Goal: Use online tool/utility: Use online tool/utility

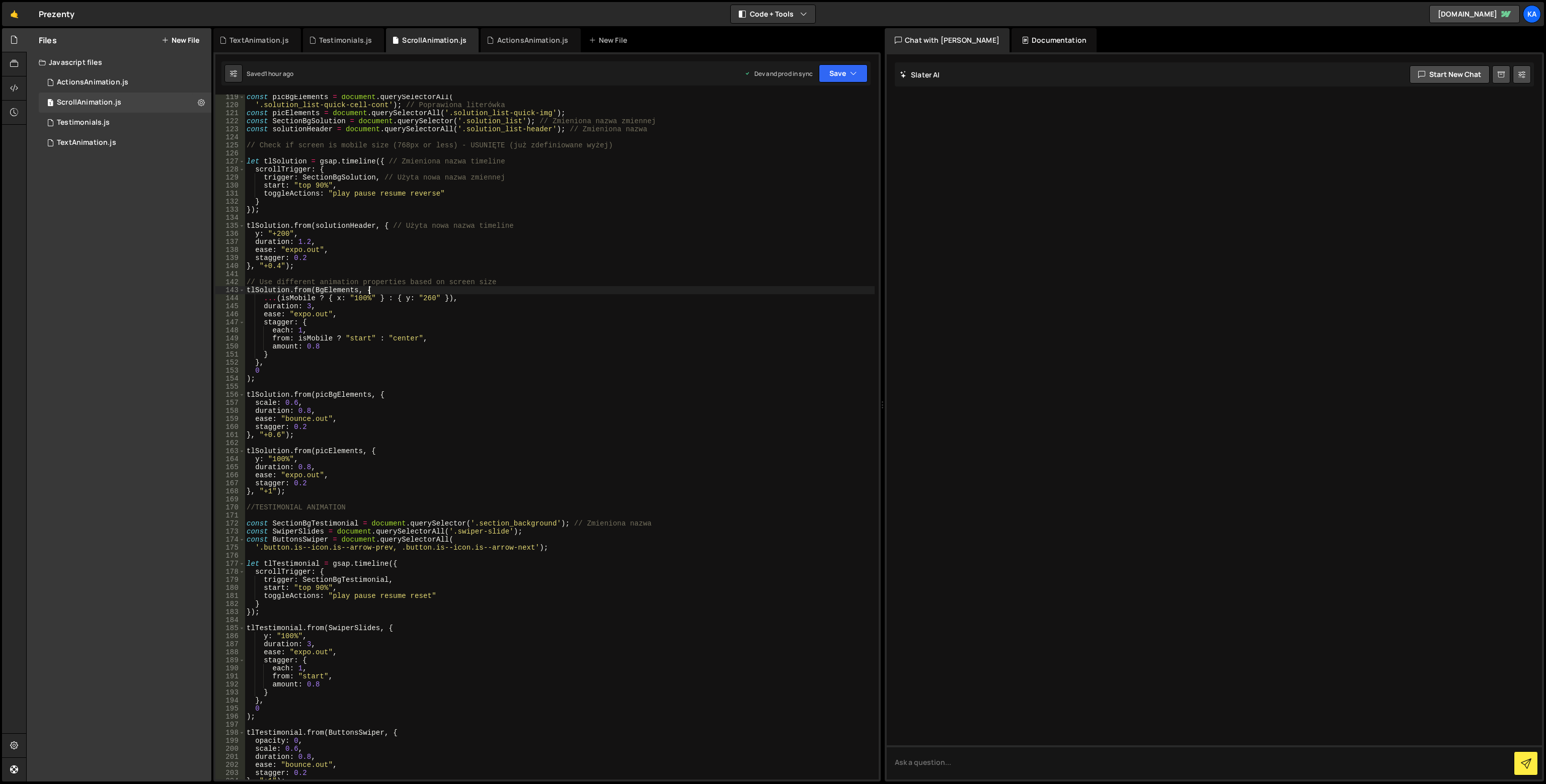
click at [541, 288] on div "const picBgElements = document . querySelectorAll ( '.solution_list-quick-cell-…" at bounding box center [559, 444] width 630 height 701
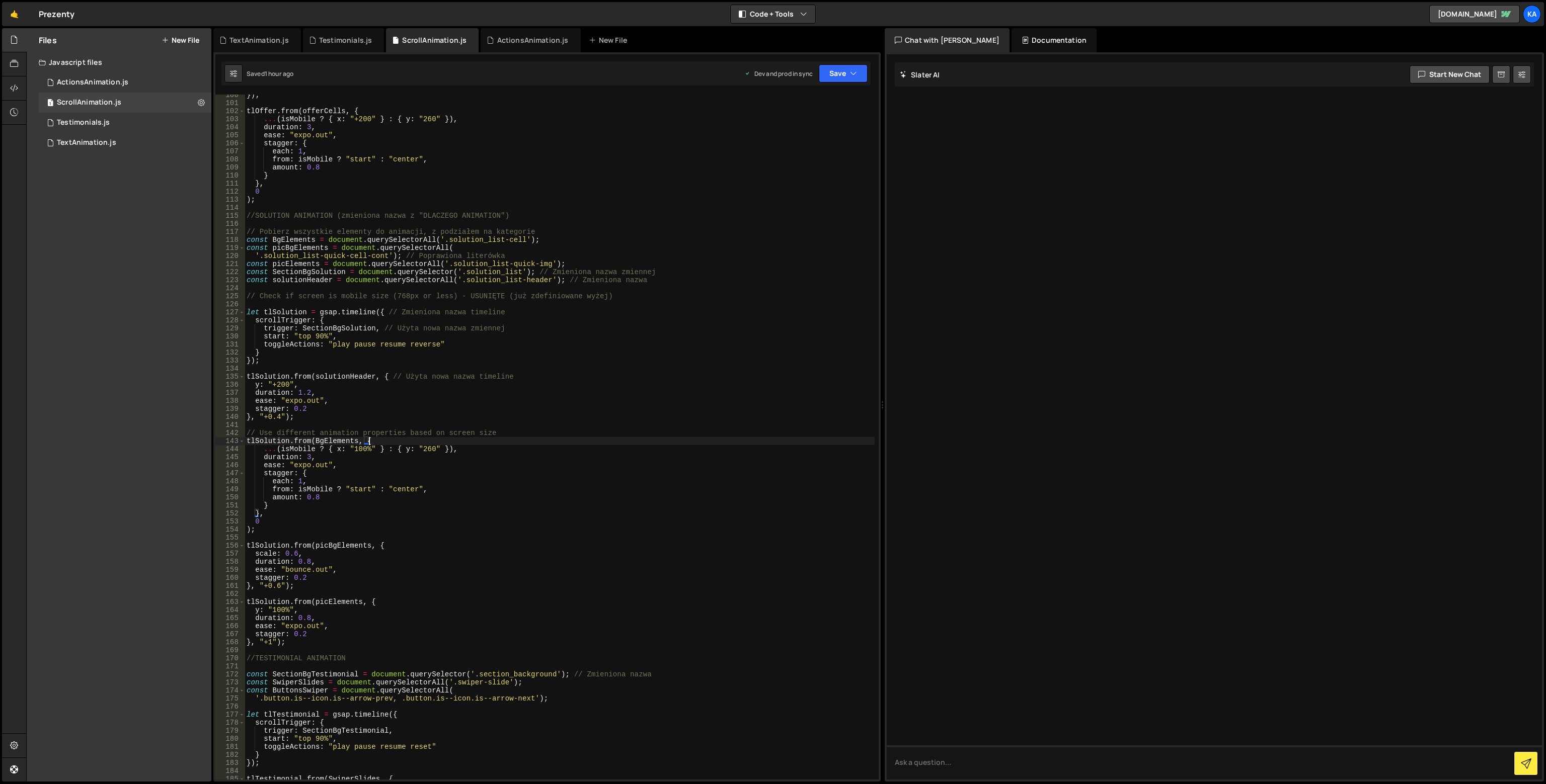
scroll to position [649, 0]
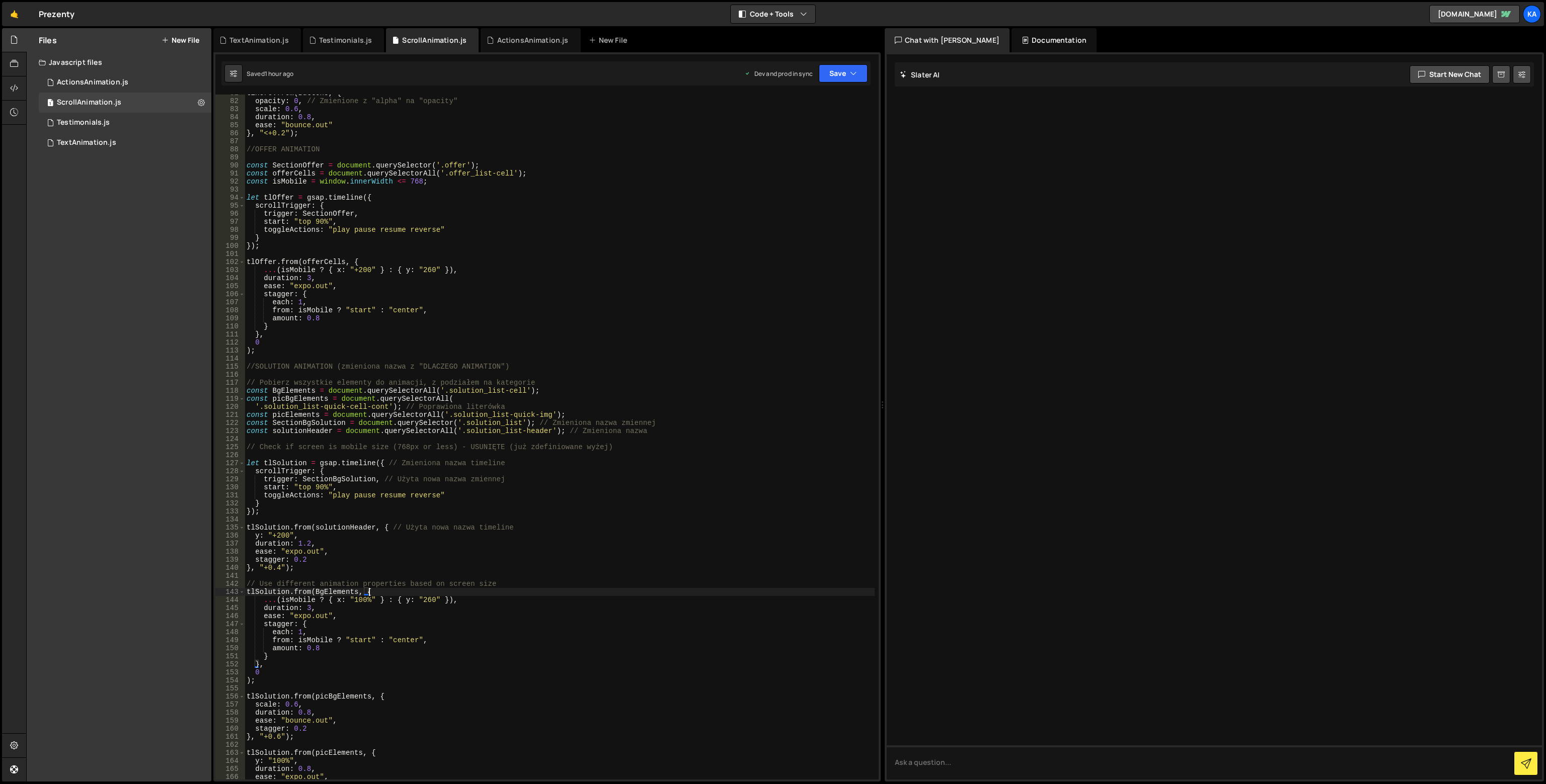
click at [380, 407] on div "tlHero . from ( Button3 , { opacity : 0 , // Zmienione z "alpha" na "opacity" s…" at bounding box center [559, 439] width 630 height 701
click at [266, 408] on div "tlHero . from ( Button3 , { opacity : 0 , // Zmienione z "alpha" na "opacity" s…" at bounding box center [559, 439] width 630 height 701
click at [265, 409] on div "tlHero . from ( Button3 , { opacity : 0 , // Zmienione z "alpha" na "opacity" s…" at bounding box center [559, 439] width 630 height 701
click at [385, 404] on div "tlHero . from ( Button3 , { opacity : 0 , // Zmienione z "alpha" na "opacity" s…" at bounding box center [559, 439] width 630 height 701
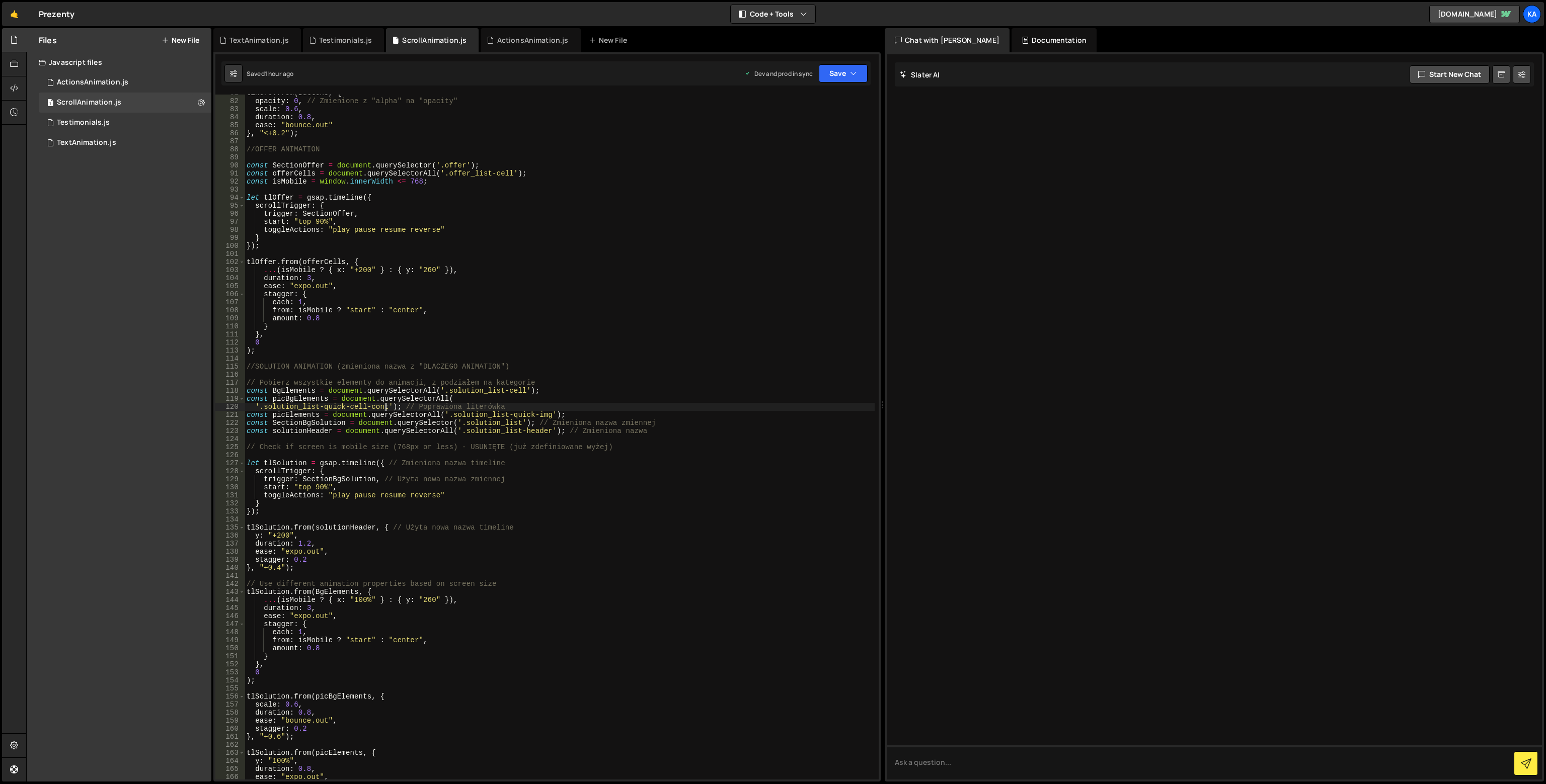
click at [388, 406] on div "tlHero . from ( Button3 , { opacity : 0 , // Zmienione z "alpha" na "opacity" s…" at bounding box center [559, 439] width 630 height 701
drag, startPoint x: 386, startPoint y: 406, endPoint x: 265, endPoint y: 406, distance: 121.0
click at [265, 406] on div "tlHero . from ( Button3 , { opacity : 0 , // Zmienione z "alpha" na "opacity" s…" at bounding box center [559, 439] width 630 height 701
click at [536, 494] on div "tlHero . from ( Button3 , { opacity : 0 , // Zmienione z "alpha" na "opacity" s…" at bounding box center [559, 439] width 630 height 701
click at [628, 422] on div "tlHero . from ( Button3 , { opacity : 0 , // Zmienione z "alpha" na "opacity" s…" at bounding box center [559, 439] width 630 height 701
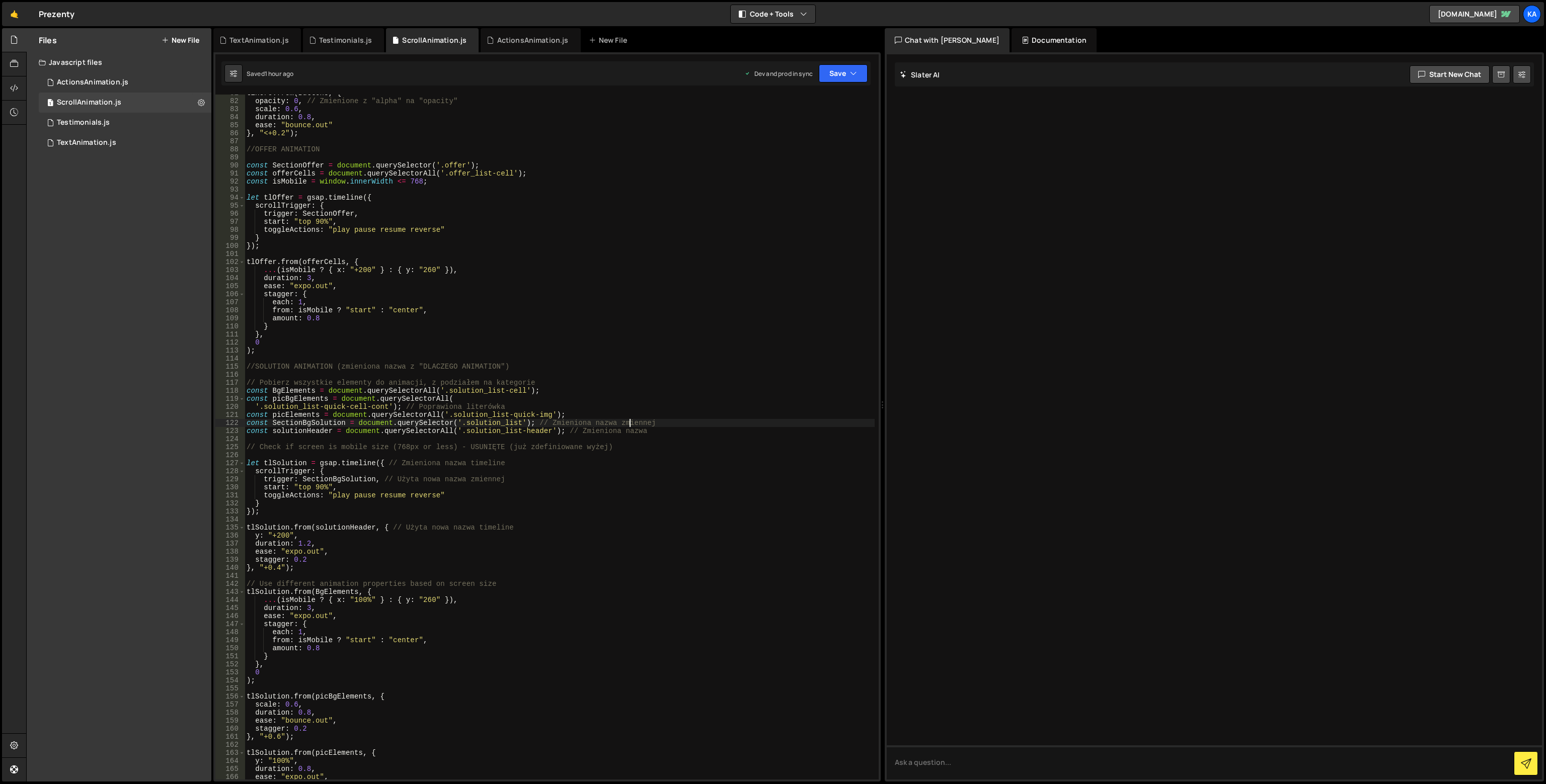
type textarea "const SectionBgSolution = document.querySelector('.solution_list'); // Zmienion…"
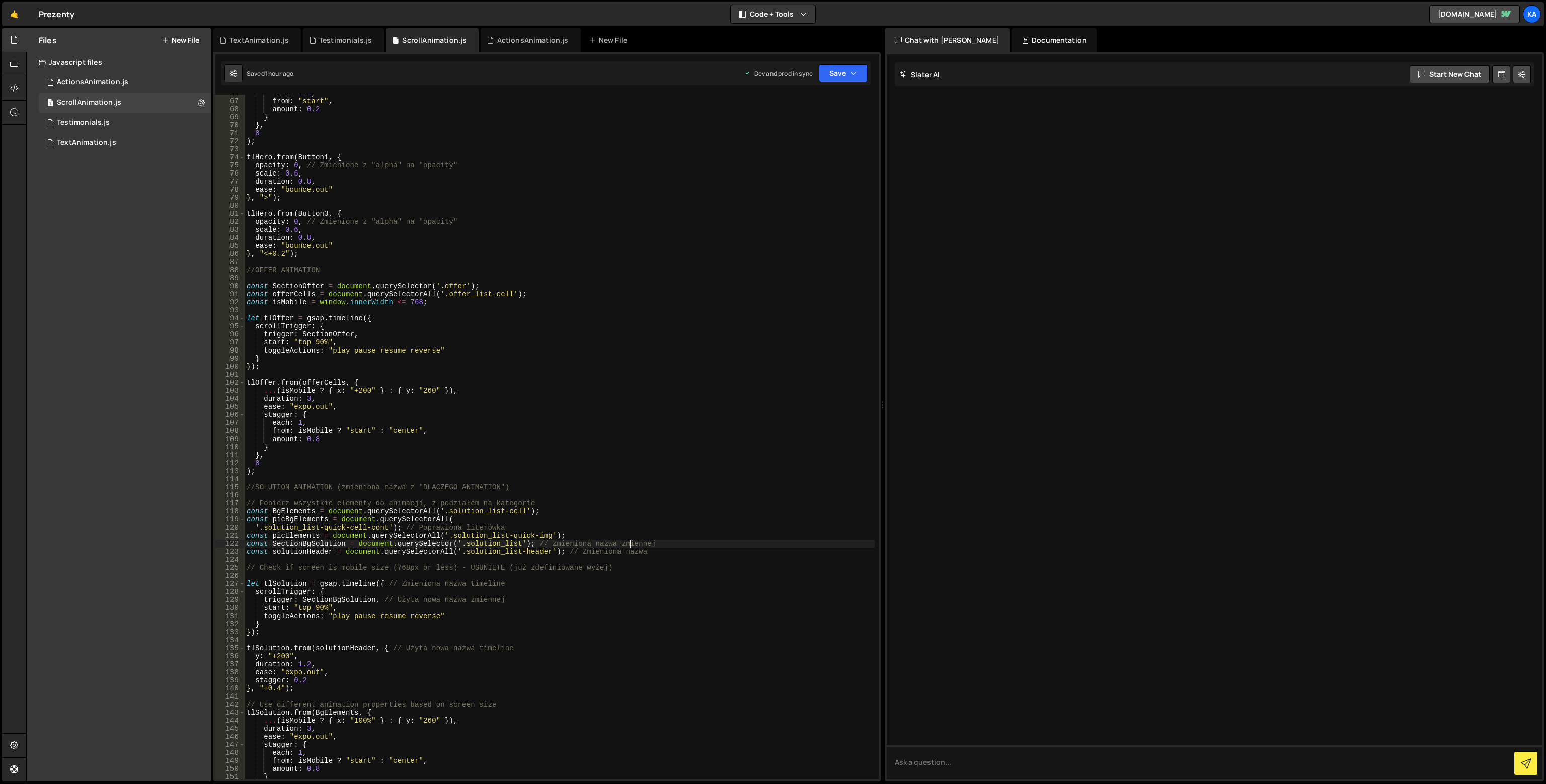
scroll to position [438, 0]
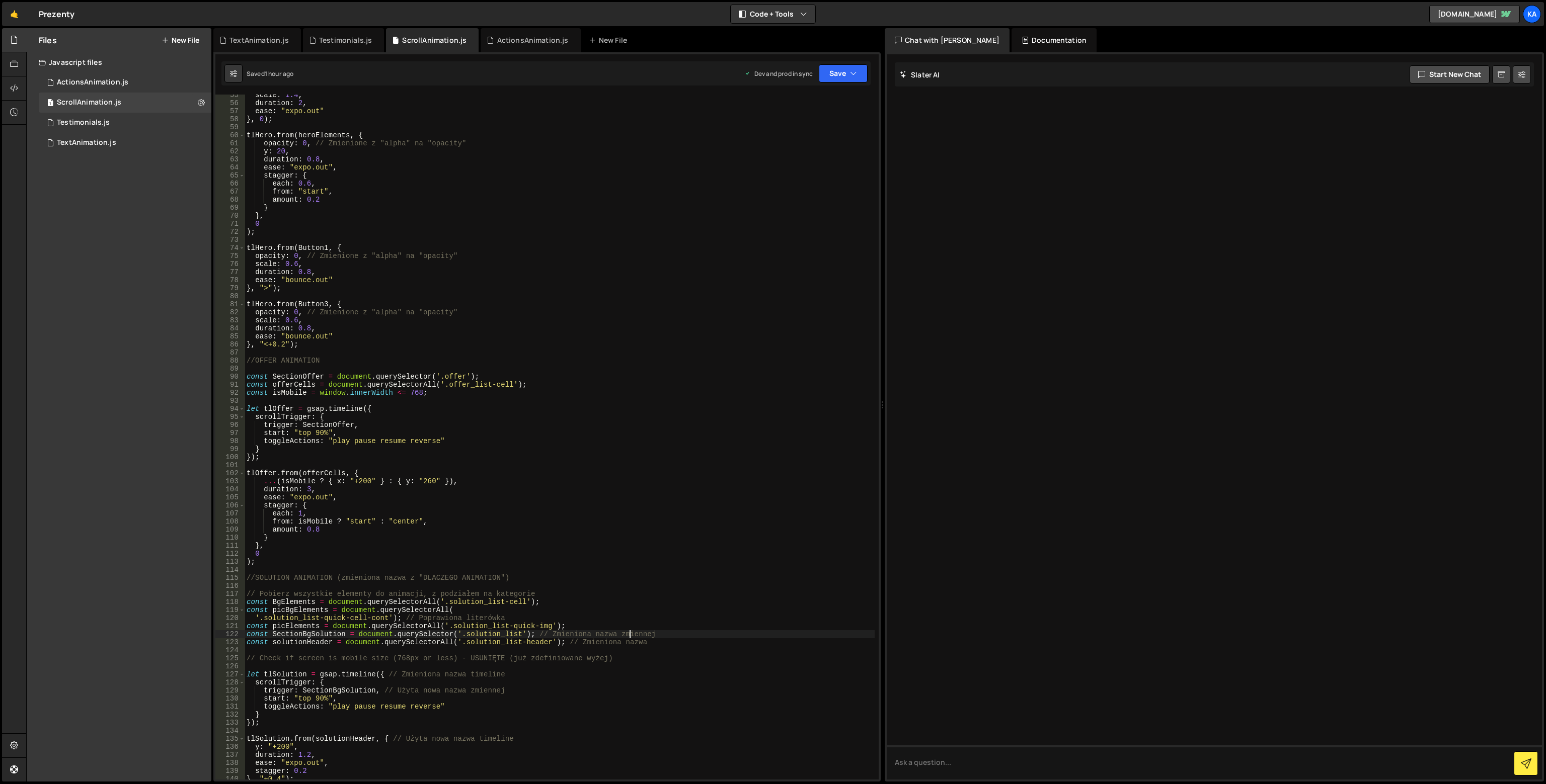
click at [315, 367] on div "scale : 1.4 , duration : 2 , ease : "expo.out" } , 0 ) ; tlHero . from ( heroEl…" at bounding box center [559, 442] width 630 height 701
click at [391, 394] on div "scale : 1.4 , duration : 2 , ease : "expo.out" } , 0 ) ; tlHero . from ( heroEl…" at bounding box center [559, 442] width 630 height 701
type textarea "const isMobile = window.innerWidth <= 768;"
click at [452, 371] on div "scale : 1.4 , duration : 2 , ease : "expo.out" } , 0 ) ; tlHero . from ( heroEl…" at bounding box center [559, 442] width 630 height 701
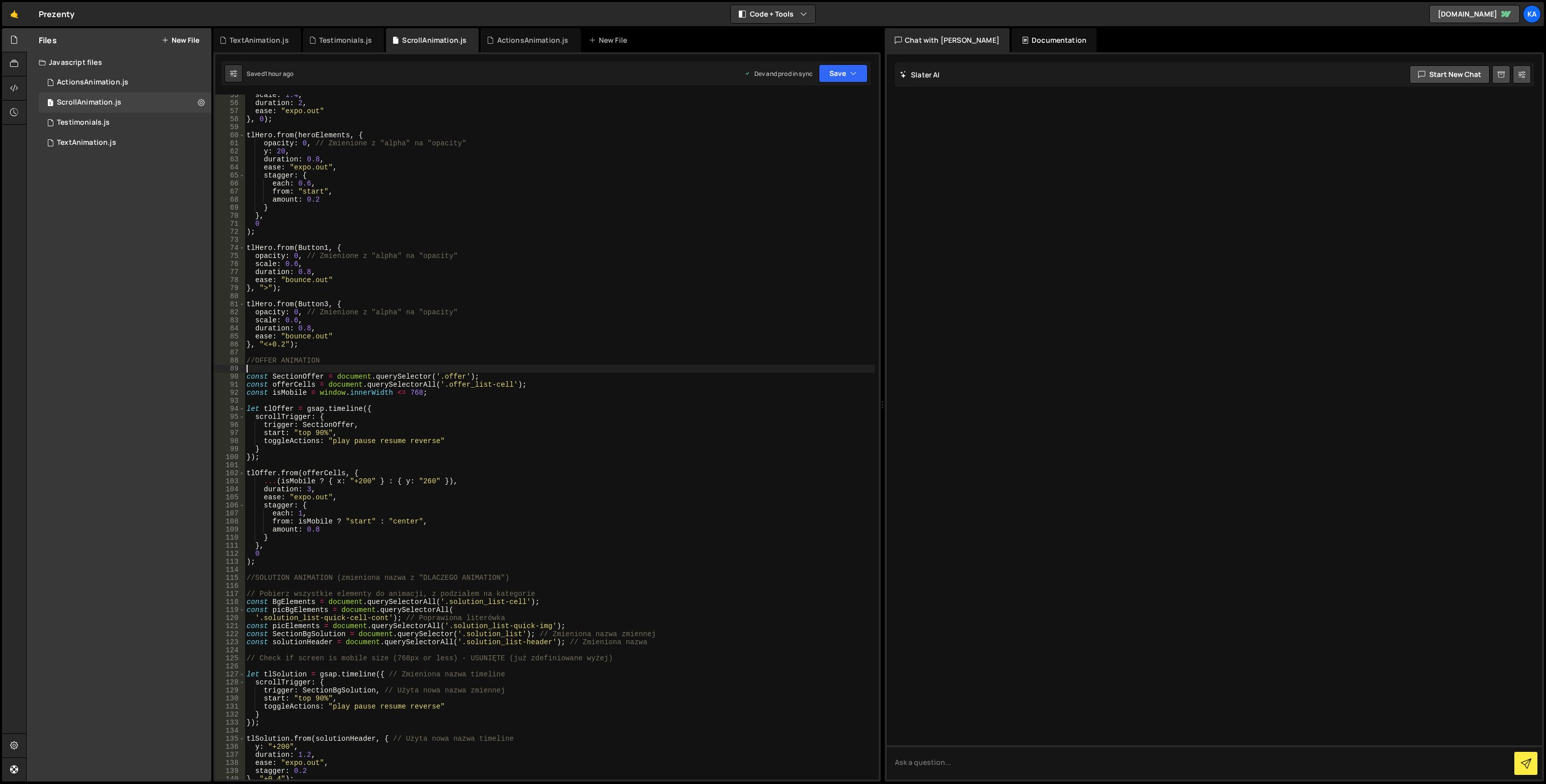
click at [452, 370] on div "scale : 1.4 , duration : 2 , ease : "expo.out" } , 0 ) ; tlHero . from ( heroEl…" at bounding box center [559, 442] width 630 height 701
click at [450, 373] on div "scale : 1.4 , duration : 2 , ease : "expo.out" } , 0 ) ; tlHero . from ( heroEl…" at bounding box center [559, 442] width 630 height 701
drag, startPoint x: 437, startPoint y: 374, endPoint x: 461, endPoint y: 379, distance: 24.5
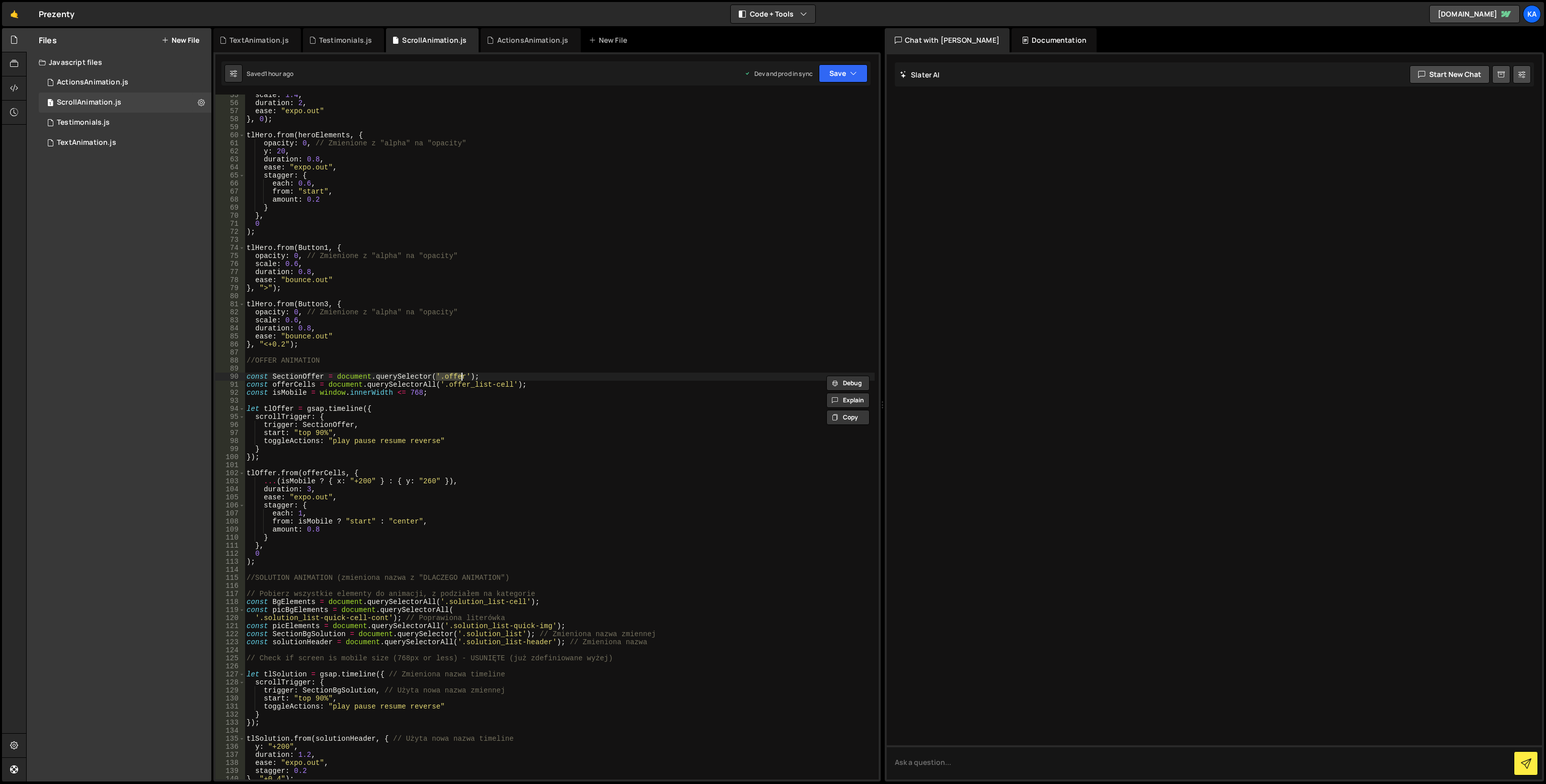
click at [461, 379] on div "scale : 1.4 , duration : 2 , ease : "expo.out" } , 0 ) ; tlHero . from ( heroEl…" at bounding box center [559, 442] width 630 height 701
paste textarea "offer_list"
click at [444, 378] on div "scale : 1.4 , duration : 2 , ease : "expo.out" } , 0 ) ; tlHero . from ( heroEl…" at bounding box center [559, 437] width 630 height 685
drag, startPoint x: 441, startPoint y: 375, endPoint x: 462, endPoint y: 378, distance: 21.2
click at [462, 378] on div "scale : 1.4 , duration : 2 , ease : "expo.out" } , 0 ) ; tlHero . from ( heroEl…" at bounding box center [559, 442] width 630 height 701
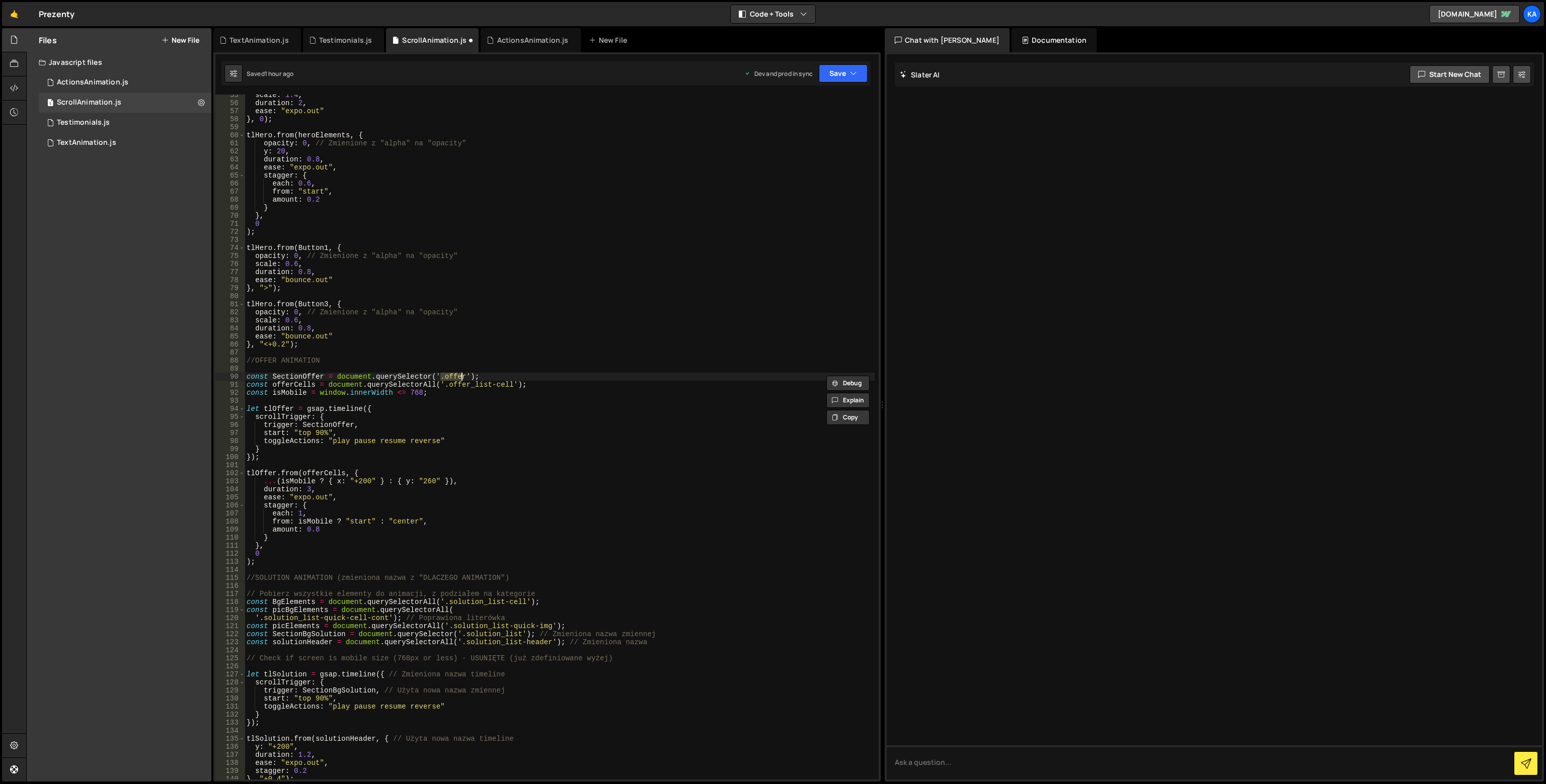
paste textarea "_list"
click at [854, 71] on icon "button" at bounding box center [853, 73] width 7 height 10
click at [820, 138] on div "Saved 1 hour ago" at bounding box center [809, 141] width 105 height 12
click at [844, 74] on button "Save" at bounding box center [837, 74] width 61 height 18
click at [831, 111] on div "Saved 10 seconds ago" at bounding box center [809, 109] width 105 height 12
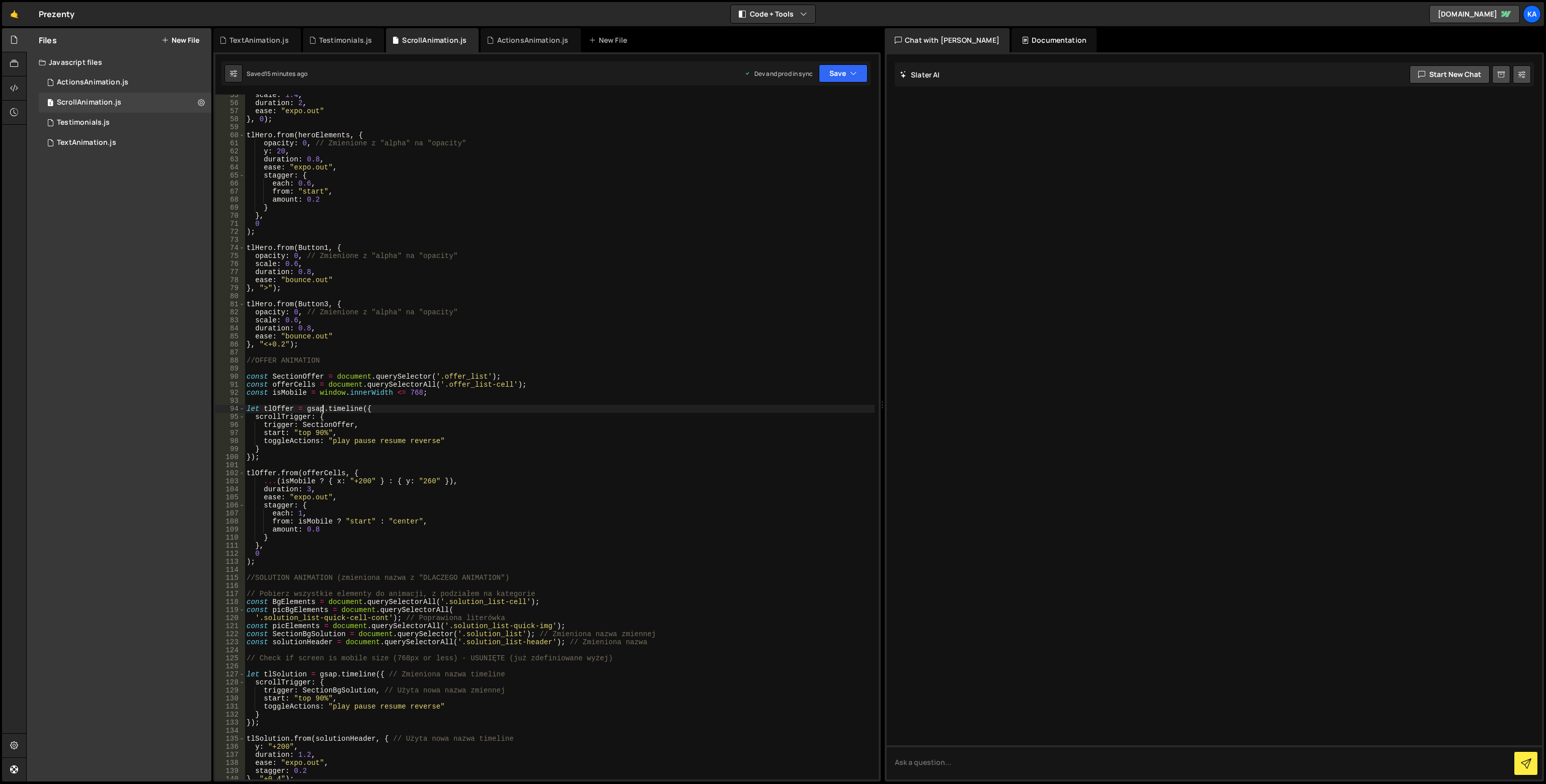
click at [321, 407] on div "scale : 1.4 , duration : 2 , ease : "expo.out" } , 0 ) ; tlHero . from ( heroEl…" at bounding box center [559, 442] width 630 height 701
click at [289, 384] on div "scale : 1.4 , duration : 2 , ease : "expo.out" } , 0 ) ; tlHero . from ( heroEl…" at bounding box center [559, 442] width 630 height 701
click at [438, 378] on div "scale : 1.4 , duration : 2 , ease : "expo.out" } , 0 ) ; tlHero . from ( heroEl…" at bounding box center [559, 442] width 630 height 701
type textarea "const SectionOffer = document.querySelector('.offer_list');"
click at [310, 568] on div "scale : 1.4 , duration : 2 , ease : "expo.out" } , 0 ) ; tlHero . from ( heroEl…" at bounding box center [559, 442] width 630 height 701
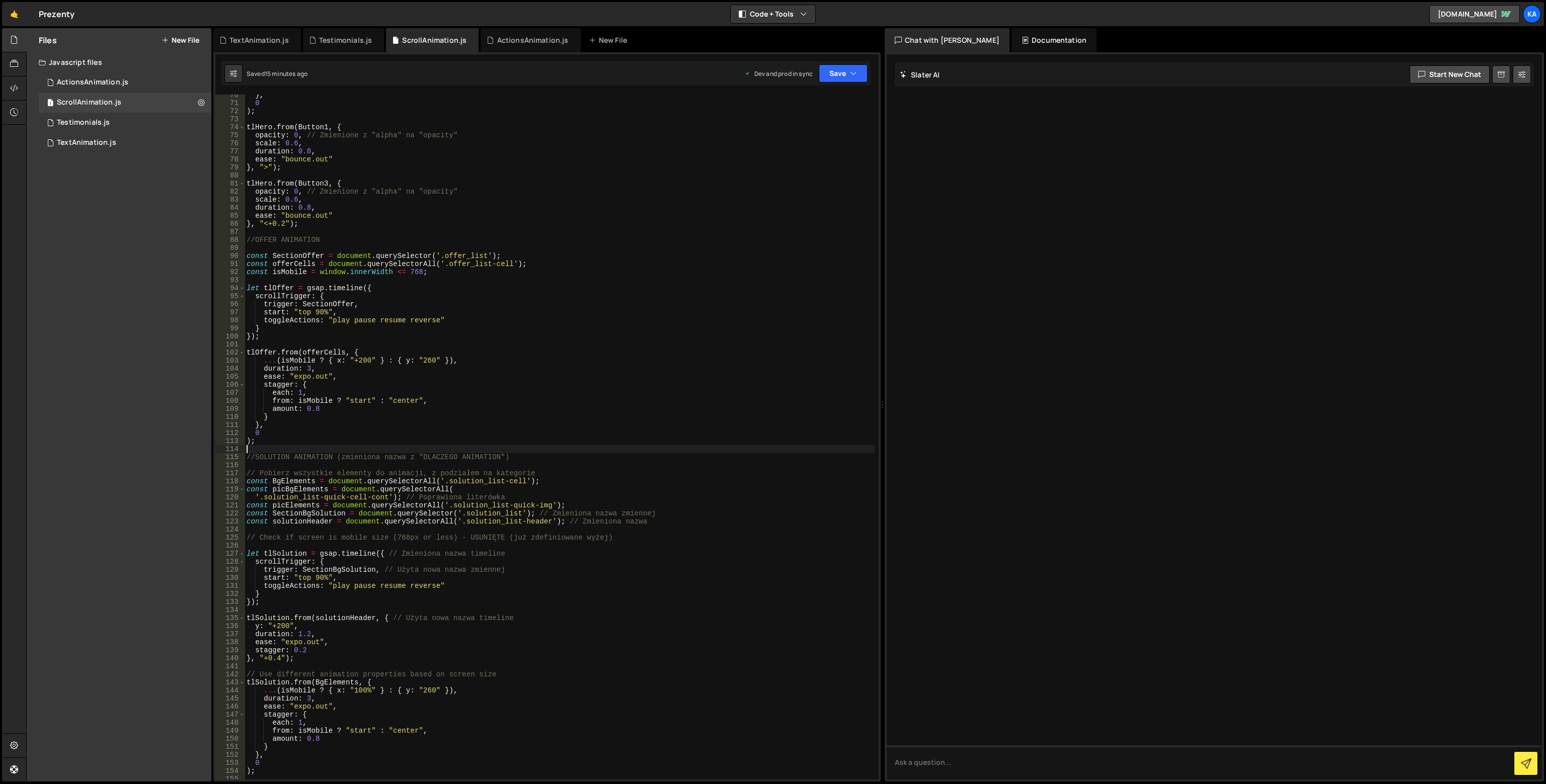
scroll to position [589, 0]
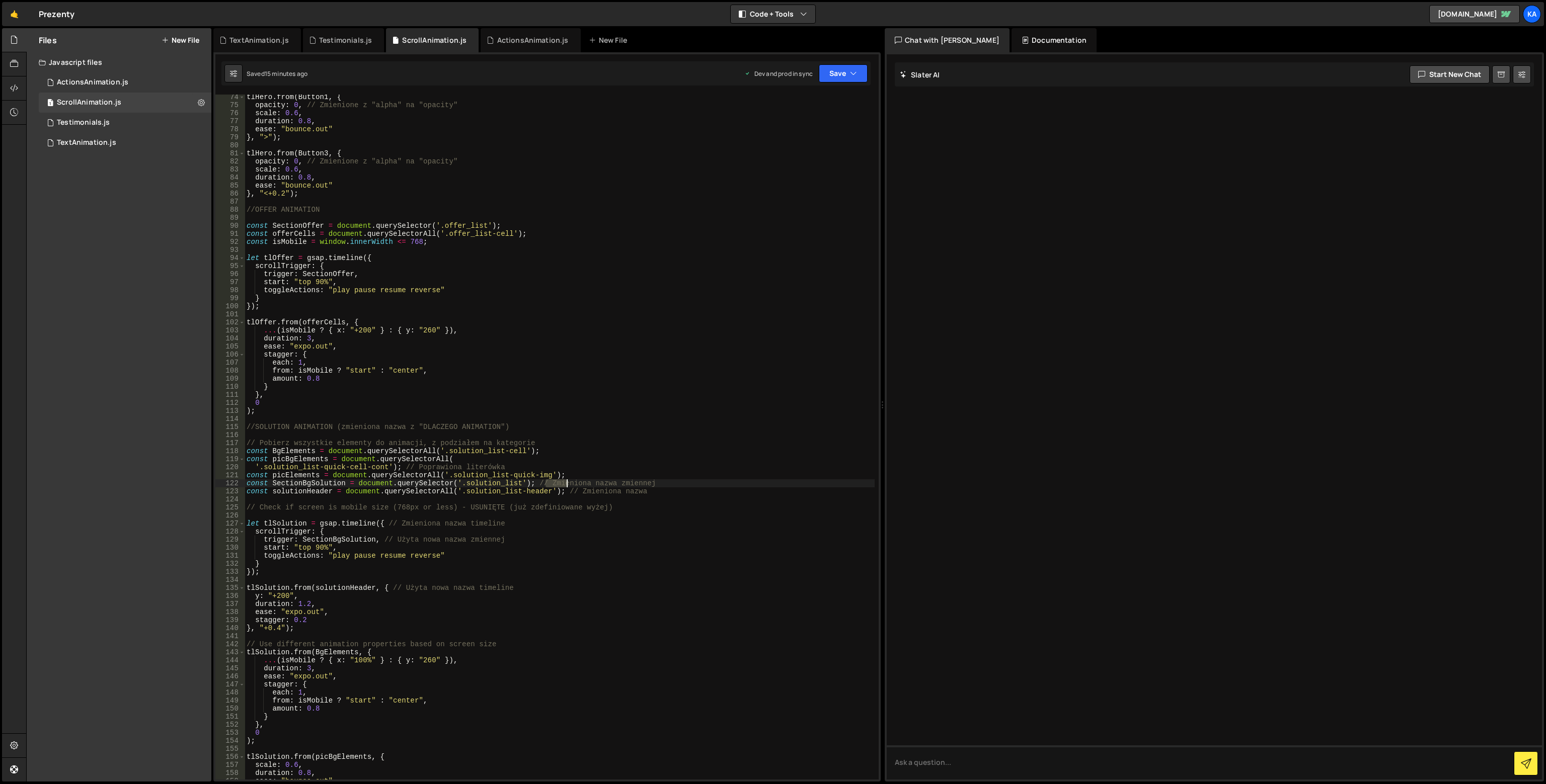
drag, startPoint x: 543, startPoint y: 482, endPoint x: 568, endPoint y: 482, distance: 25.0
click at [568, 482] on div "tlHero . from ( Button1 , { opacity : 0 , // Zmienione z "alpha" na "opacity" s…" at bounding box center [559, 444] width 630 height 701
click at [476, 485] on div "tlHero . from ( Button1 , { opacity : 0 , // Zmienione z "alpha" na "opacity" s…" at bounding box center [559, 444] width 630 height 701
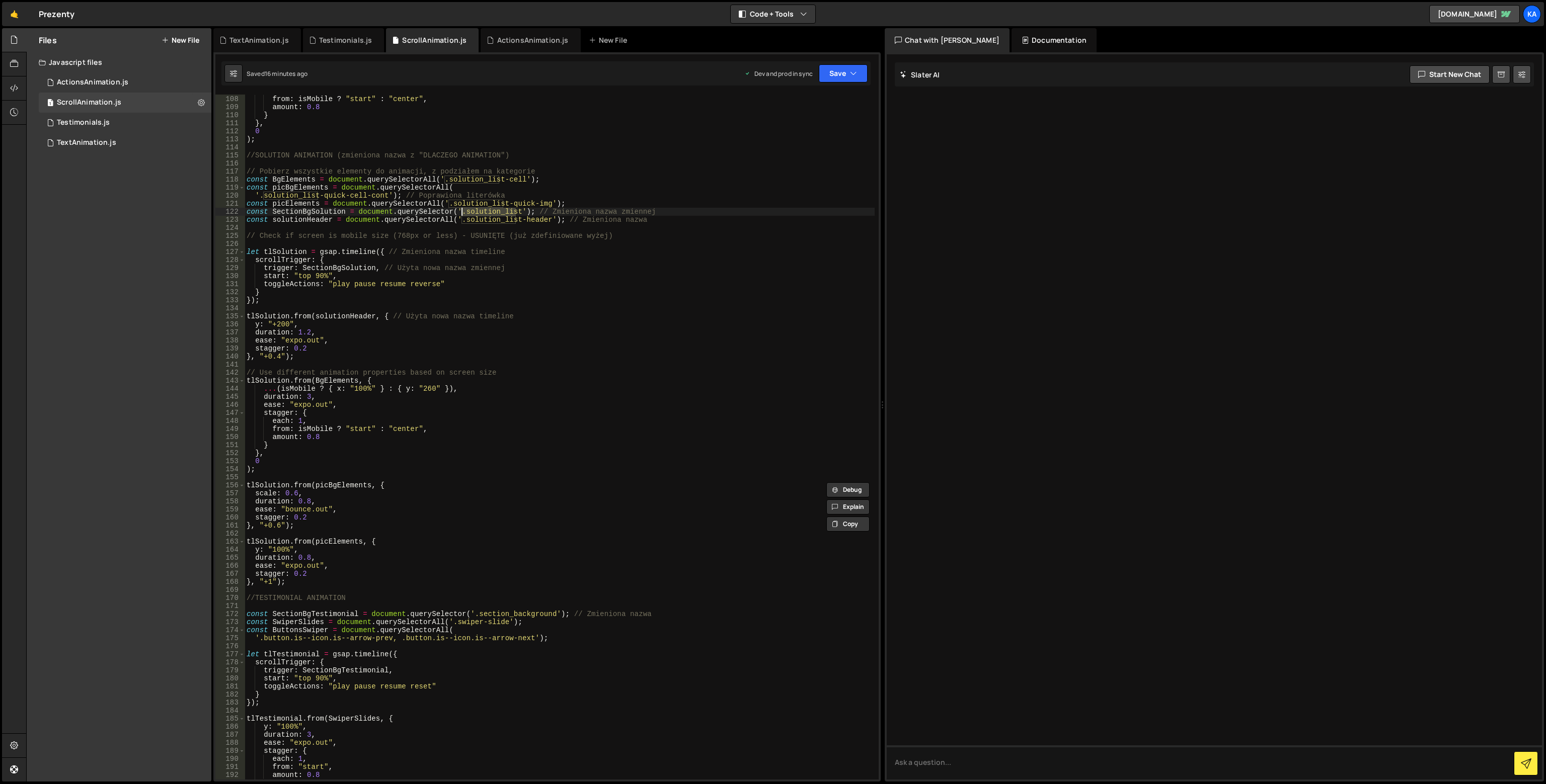
scroll to position [951, 0]
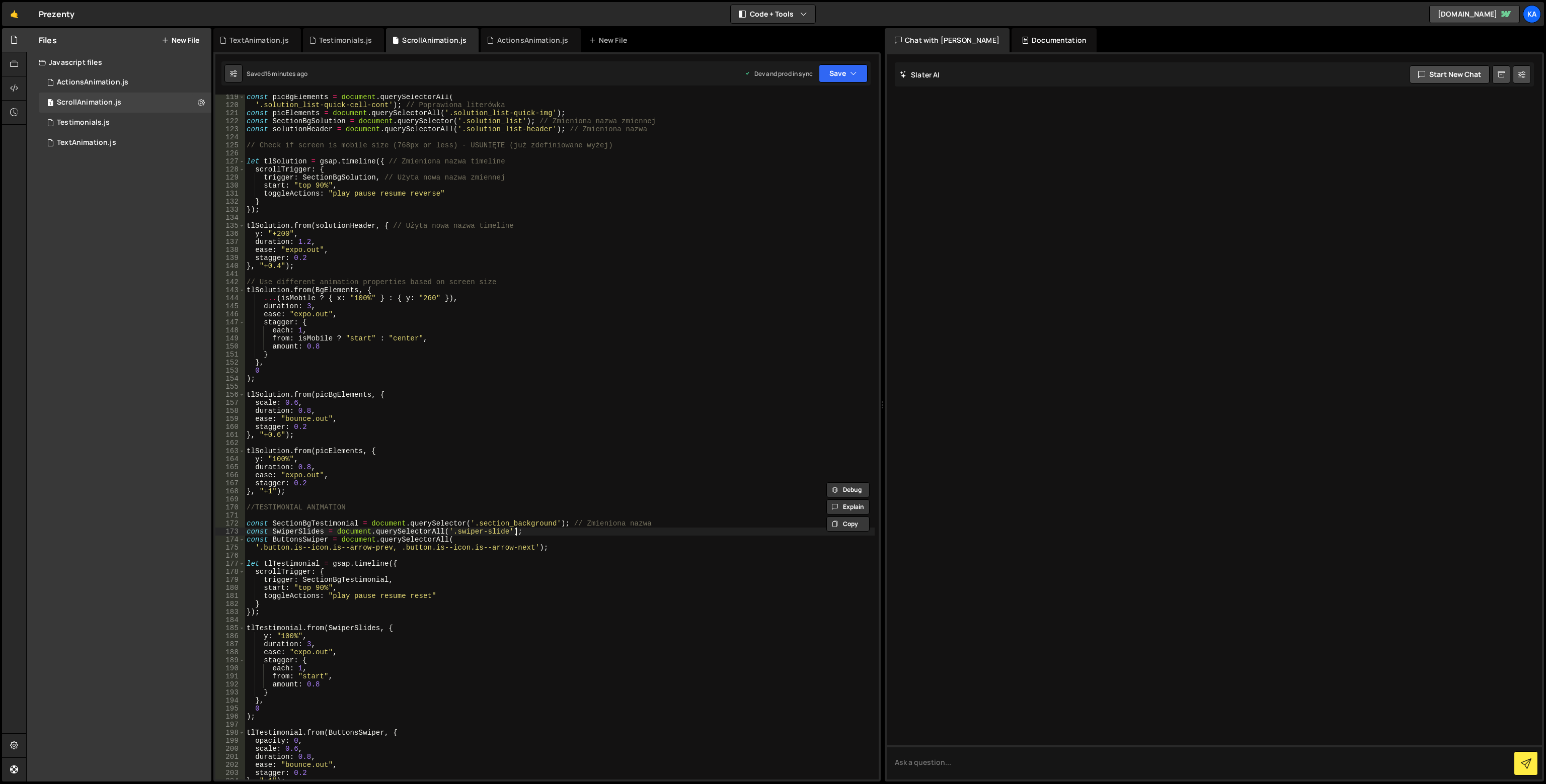
click at [608, 527] on div "const picBgElements = document . querySelectorAll ( '.solution_list-quick-cell-…" at bounding box center [559, 444] width 630 height 701
click at [656, 527] on div "const picBgElements = document . querySelectorAll ( '.solution_list-quick-cell-…" at bounding box center [559, 444] width 630 height 701
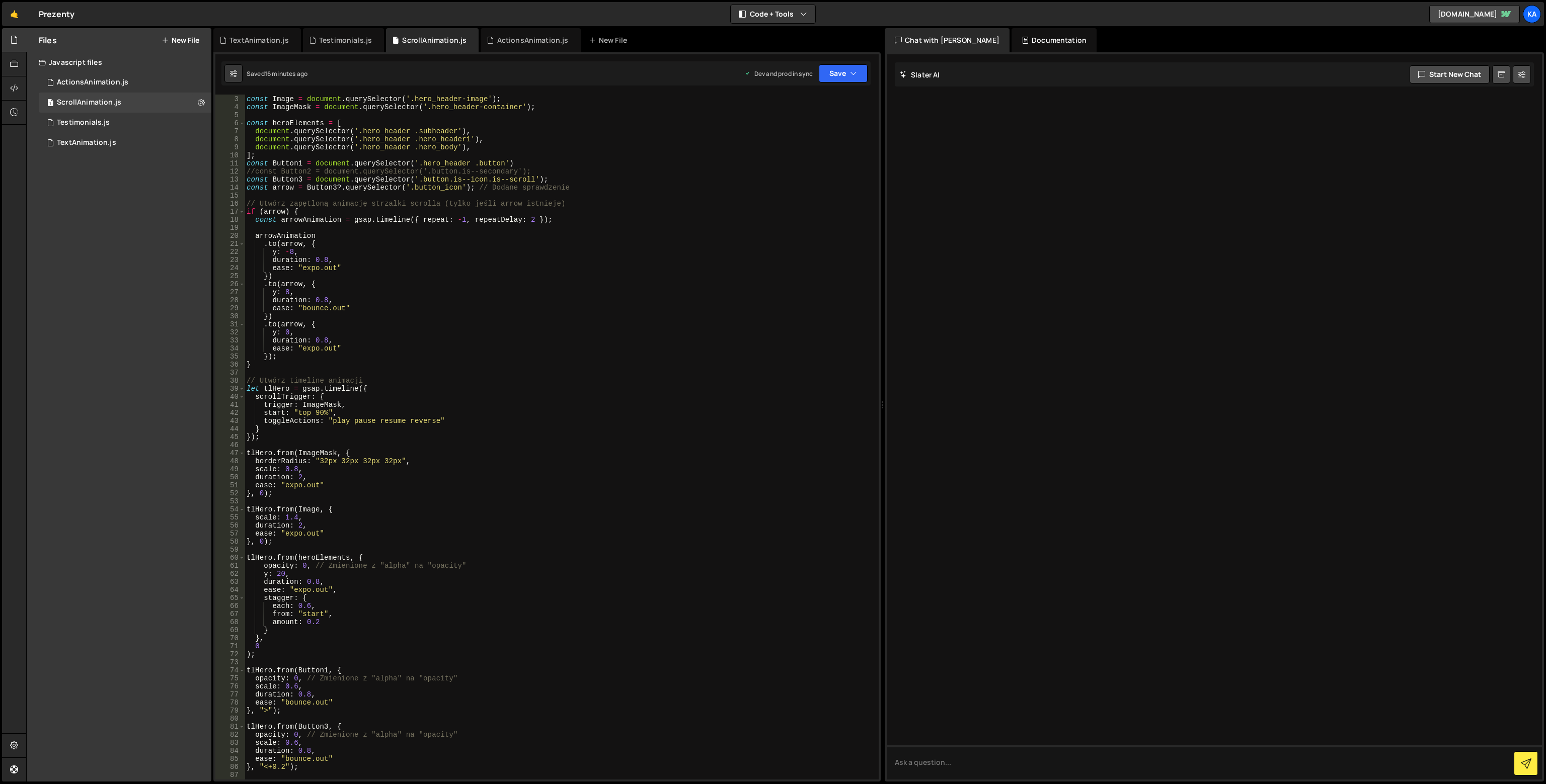
scroll to position [0, 0]
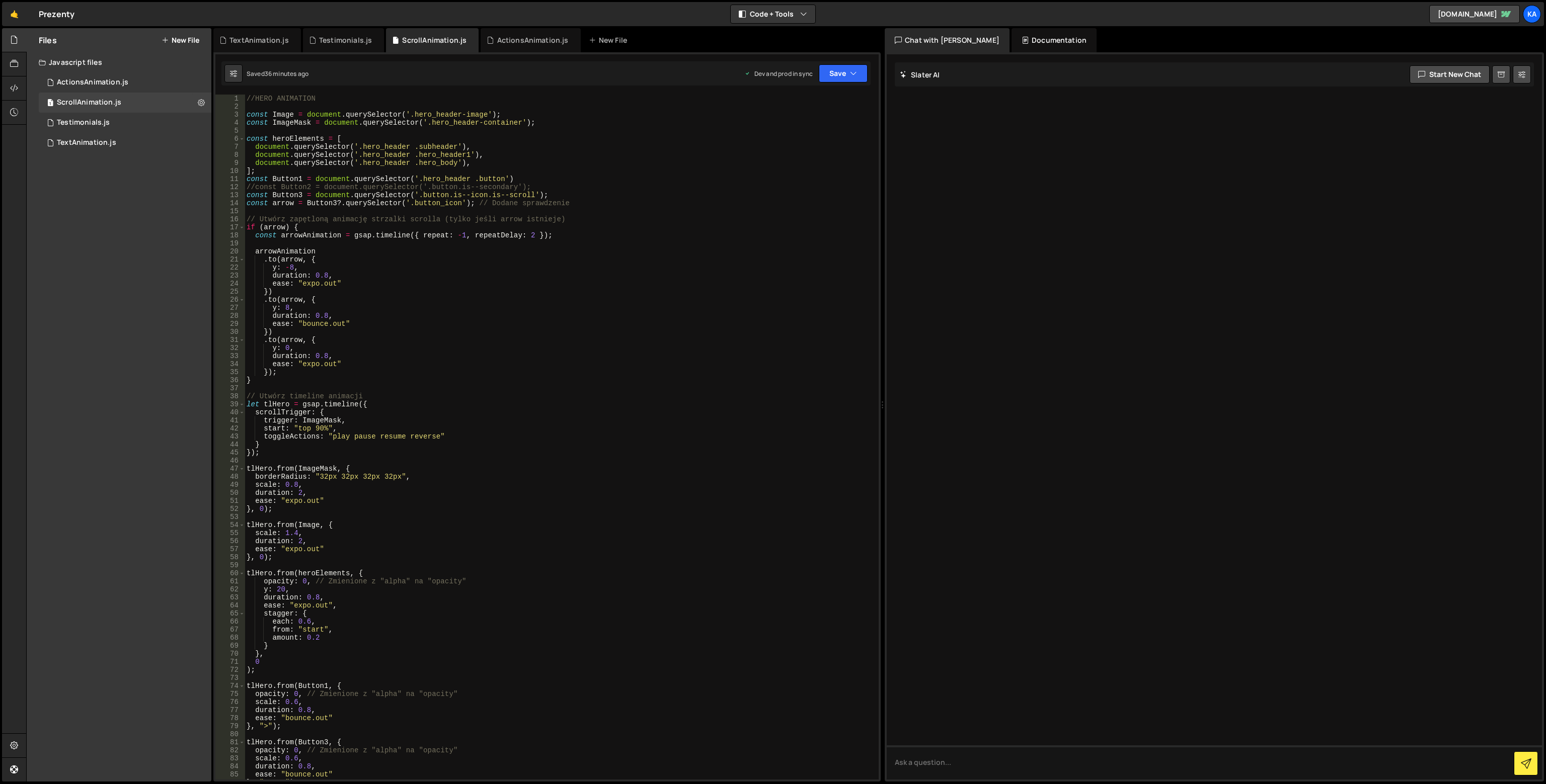
click at [467, 332] on div "//HERO ANIMATION const Image = document . querySelector ( '.hero_header-image' …" at bounding box center [559, 445] width 630 height 701
type textarea "})"
click at [298, 104] on div "//HERO ANIMATION const Image = document . querySelector ( '.hero_header-image' …" at bounding box center [559, 445] width 630 height 701
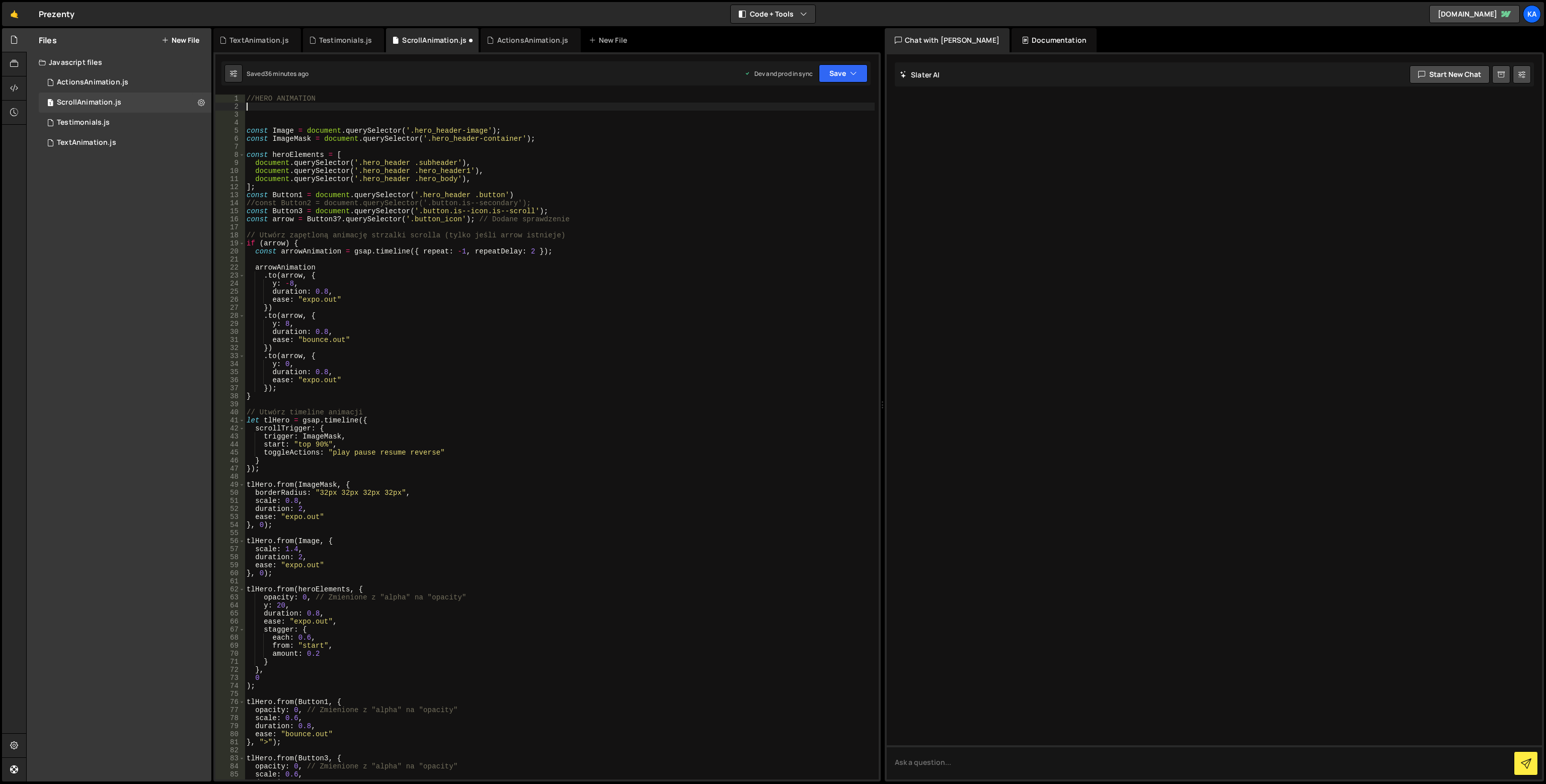
paste textarea "document.documentElement.classList.add('gsap-loaded');"
type textarea "document.documentElement.classList.add('gsap-loaded');"
click at [856, 64] on div "Saved just now Prod is out of sync Upgrade to Edit Save Save to Staging S Saved…" at bounding box center [546, 74] width 649 height 24
click at [854, 71] on icon "button" at bounding box center [853, 73] width 7 height 10
click at [857, 114] on div "Saved just now" at bounding box center [809, 109] width 105 height 12
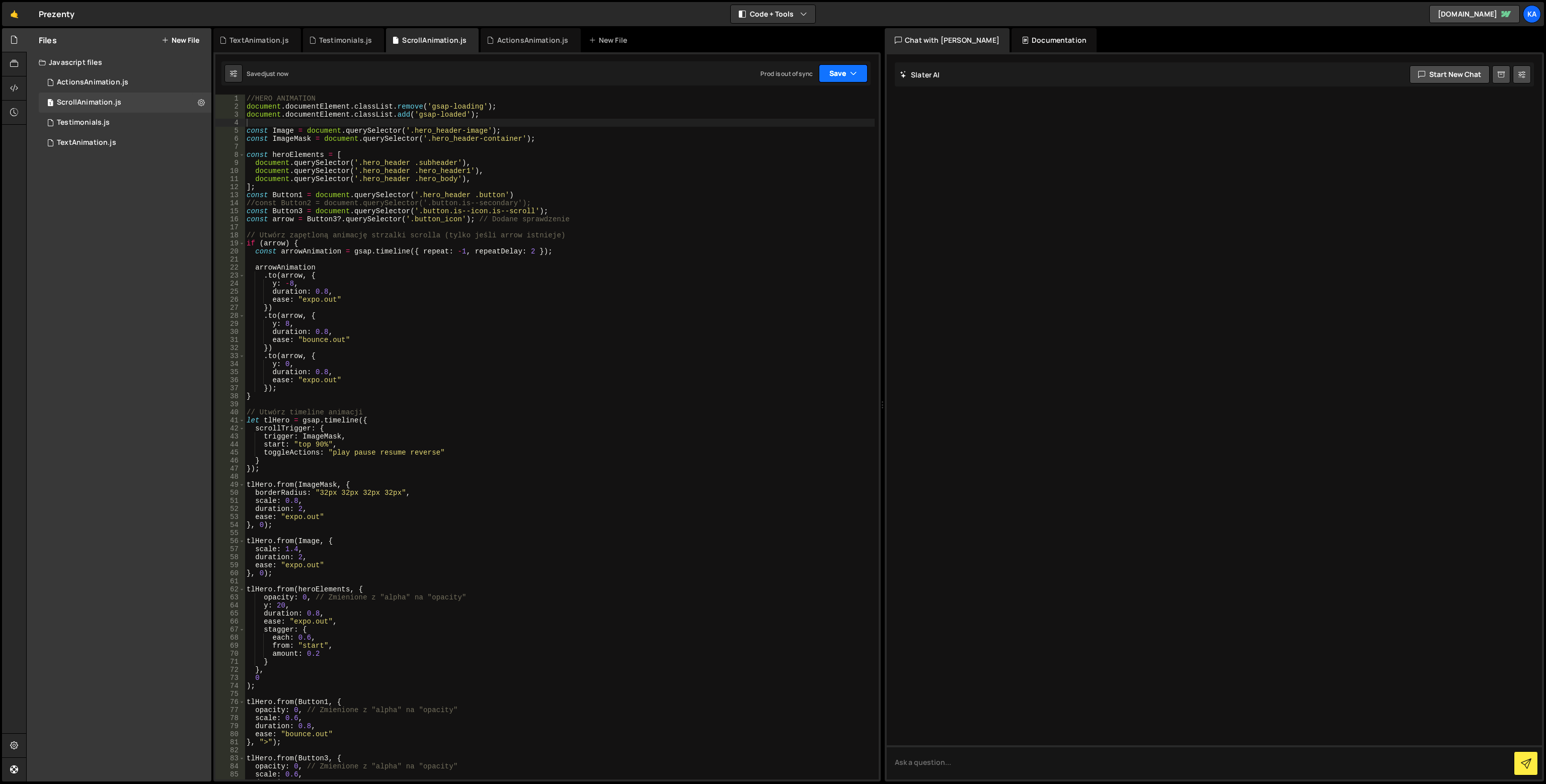
click at [860, 76] on button "Save" at bounding box center [843, 74] width 49 height 18
click at [819, 130] on div "Save to Production S" at bounding box center [809, 130] width 105 height 10
click at [460, 347] on div "//HERO ANIMATION document . documentElement . classList . remove ( 'gsap-loadin…" at bounding box center [559, 445] width 630 height 701
click at [335, 181] on div "//HERO ANIMATION document . documentElement . classList . remove ( 'gsap-loadin…" at bounding box center [559, 445] width 630 height 701
type textarea "document.querySelector('.hero_header .hero_body'),"
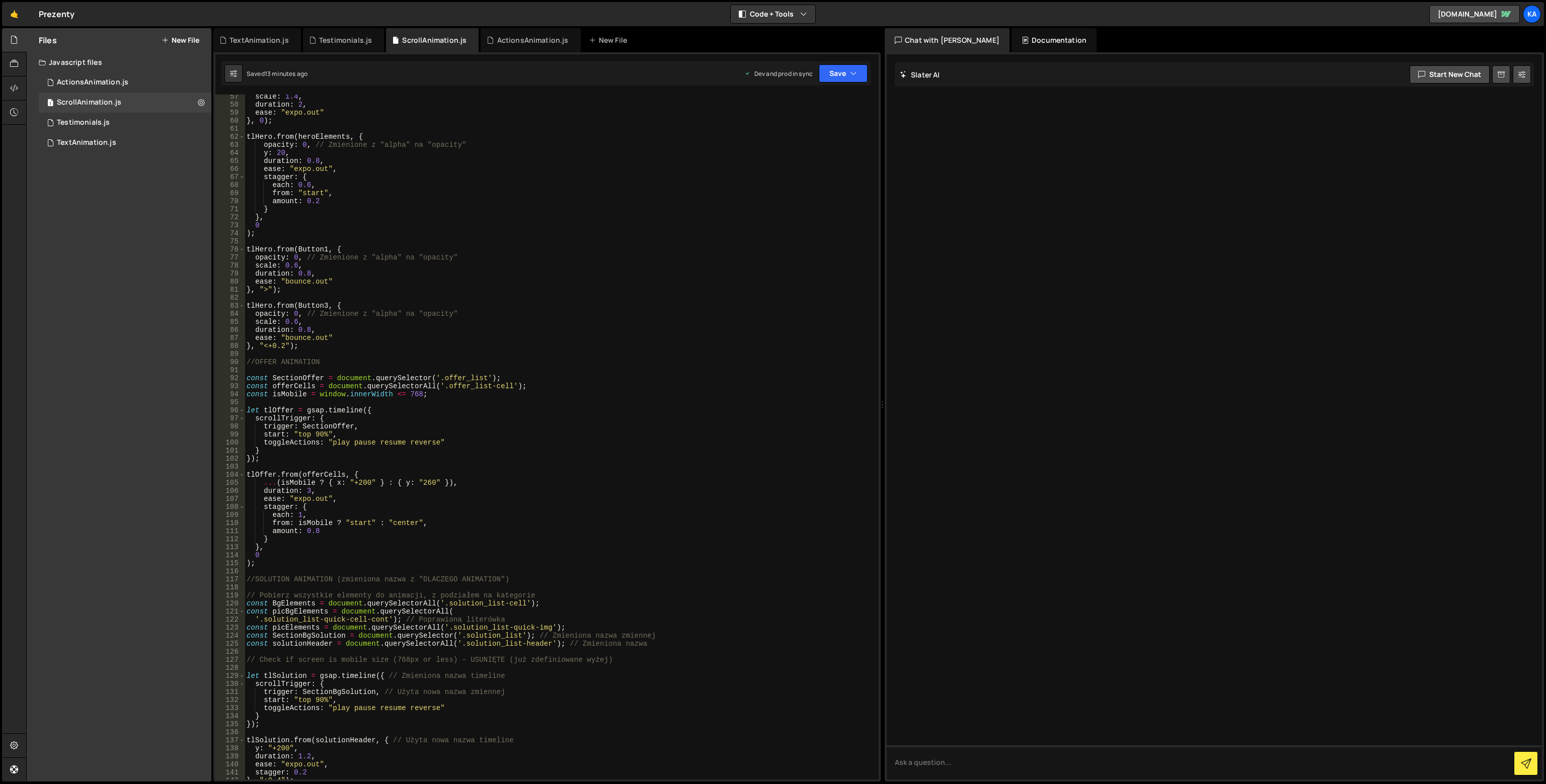
scroll to position [513, 0]
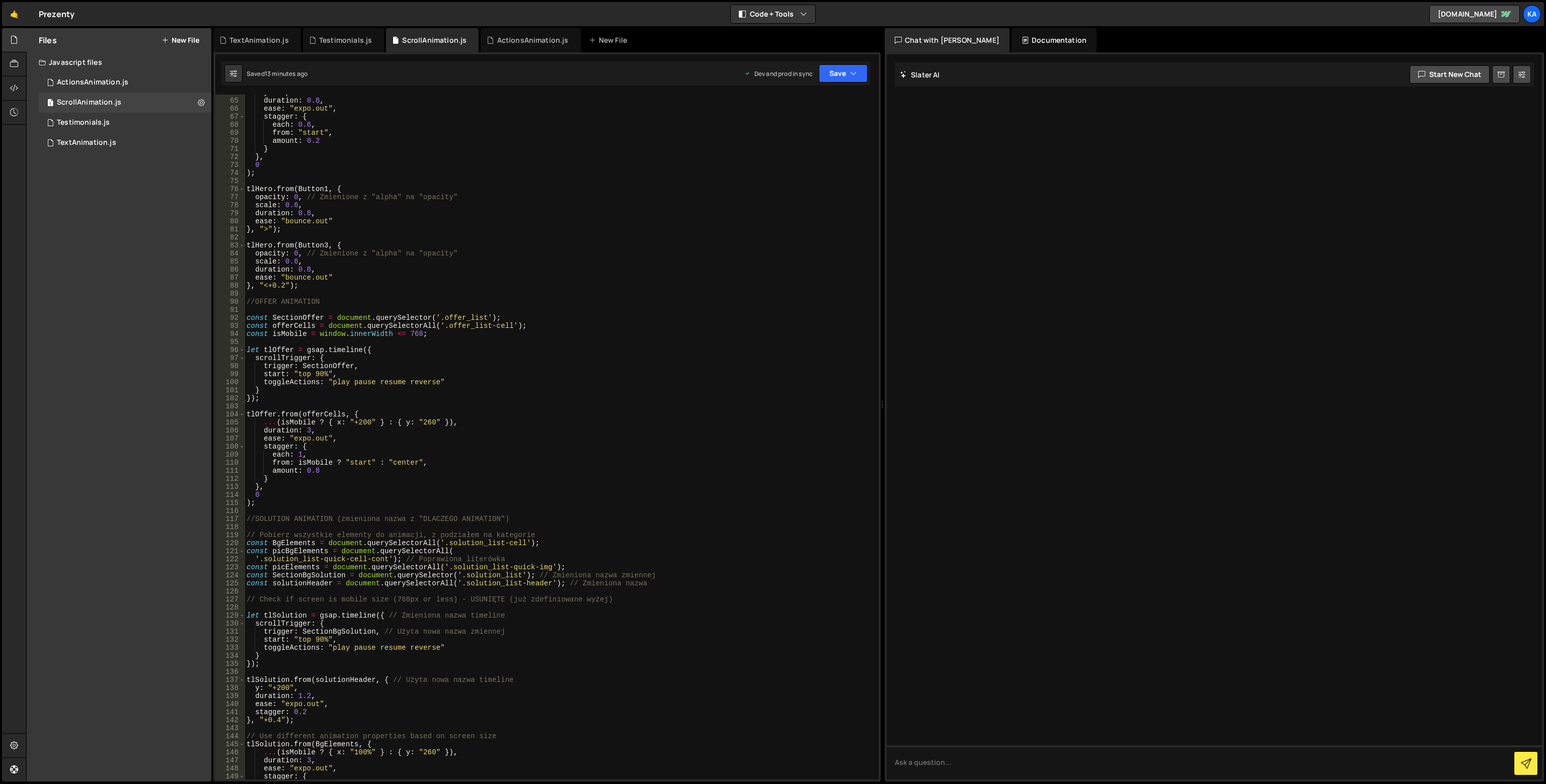
click at [537, 588] on div "y : 20 , duration : 0.8 , ease : "expo.out" , stagger : { each : 0.6 , from : "…" at bounding box center [559, 439] width 630 height 701
click at [477, 589] on div "y : 20 , duration : 0.8 , ease : "expo.out" , stagger : { each : 0.6 , from : "…" at bounding box center [559, 439] width 630 height 701
click at [465, 585] on div "y : 20 , duration : 0.8 , ease : "expo.out" , stagger : { each : 0.6 , from : "…" at bounding box center [559, 439] width 630 height 701
type textarea "const solutionHeader = document.querySelectorAll('.solution_list-header'); // Z…"
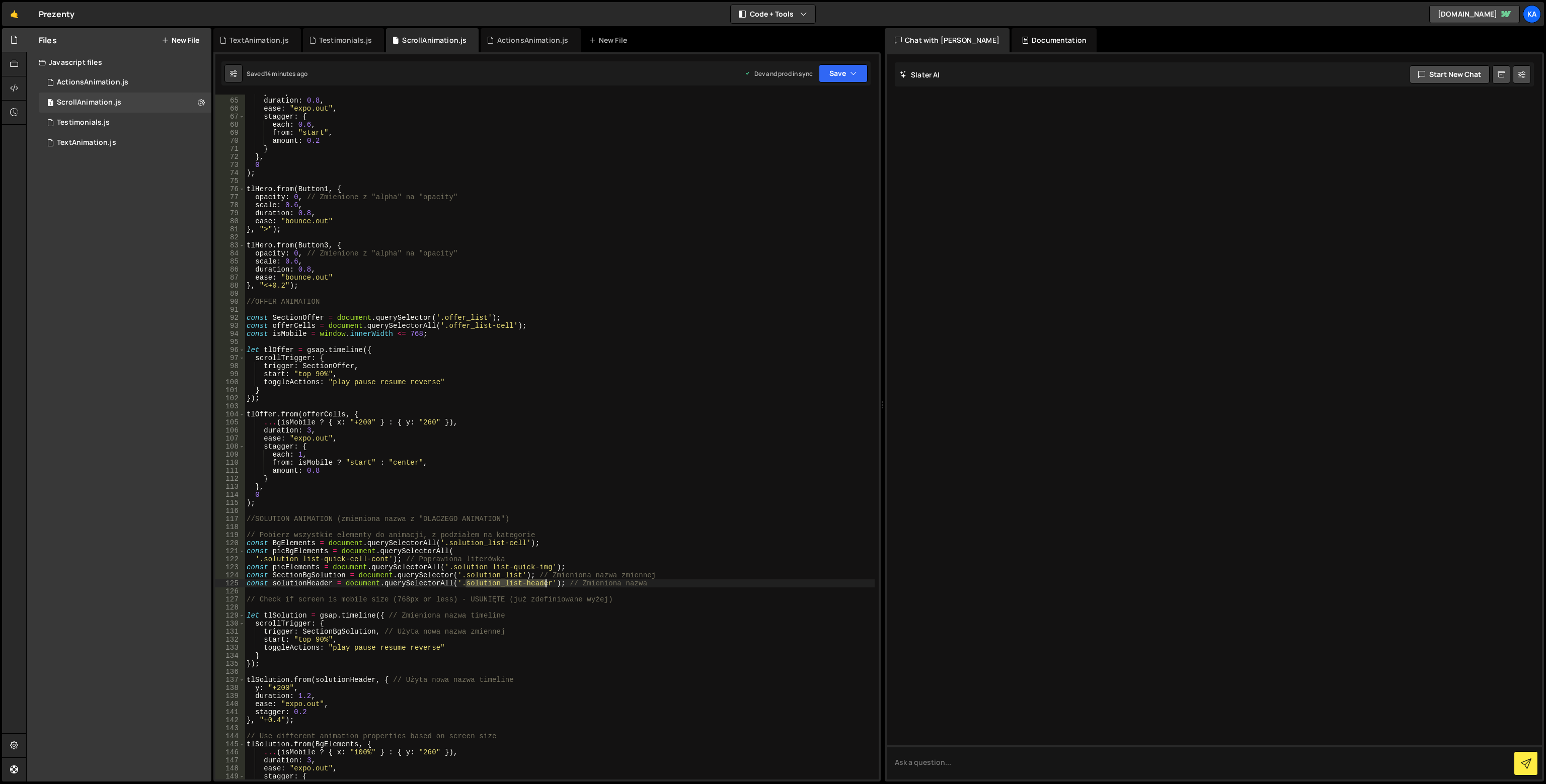
drag, startPoint x: 464, startPoint y: 584, endPoint x: 545, endPoint y: 582, distance: 81.0
click at [545, 582] on div "y : 20 , duration : 0.8 , ease : "expo.out" , stagger : { each : 0.6 , from : "…" at bounding box center [559, 439] width 630 height 701
click at [454, 589] on div "y : 20 , duration : 0.8 , ease : "expo.out" , stagger : { each : 0.6 , from : "…" at bounding box center [559, 439] width 630 height 701
drag, startPoint x: 461, startPoint y: 585, endPoint x: 546, endPoint y: 585, distance: 85.0
click at [546, 585] on div "y : 20 , duration : 0.8 , ease : "expo.out" , stagger : { each : 0.6 , from : "…" at bounding box center [559, 439] width 630 height 701
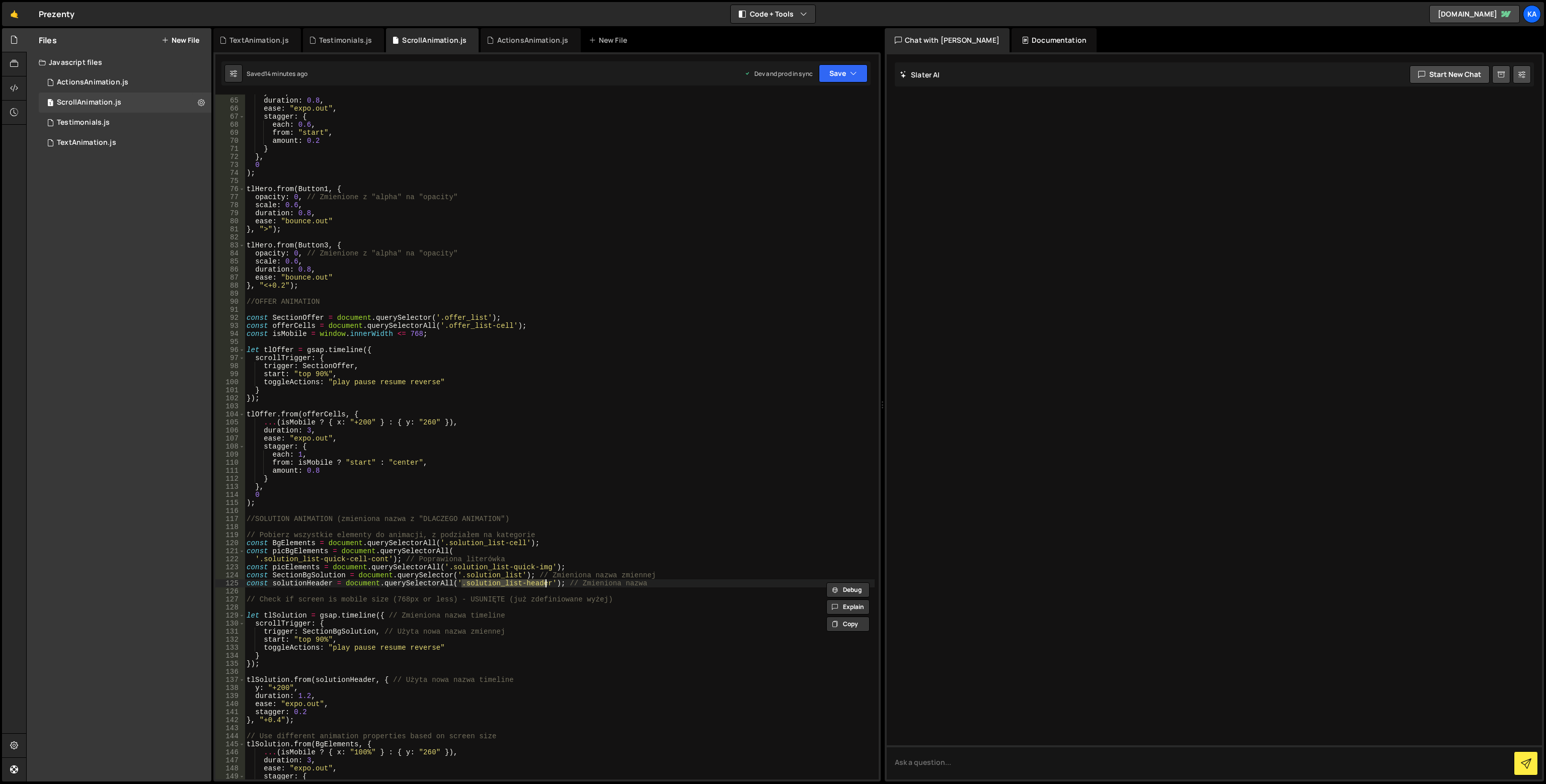
paste textarea "ection_"
click at [500, 574] on div "y : 20 , duration : 0.8 , ease : "expo.out" , stagger : { each : 0.6 , from : "…" at bounding box center [559, 439] width 630 height 701
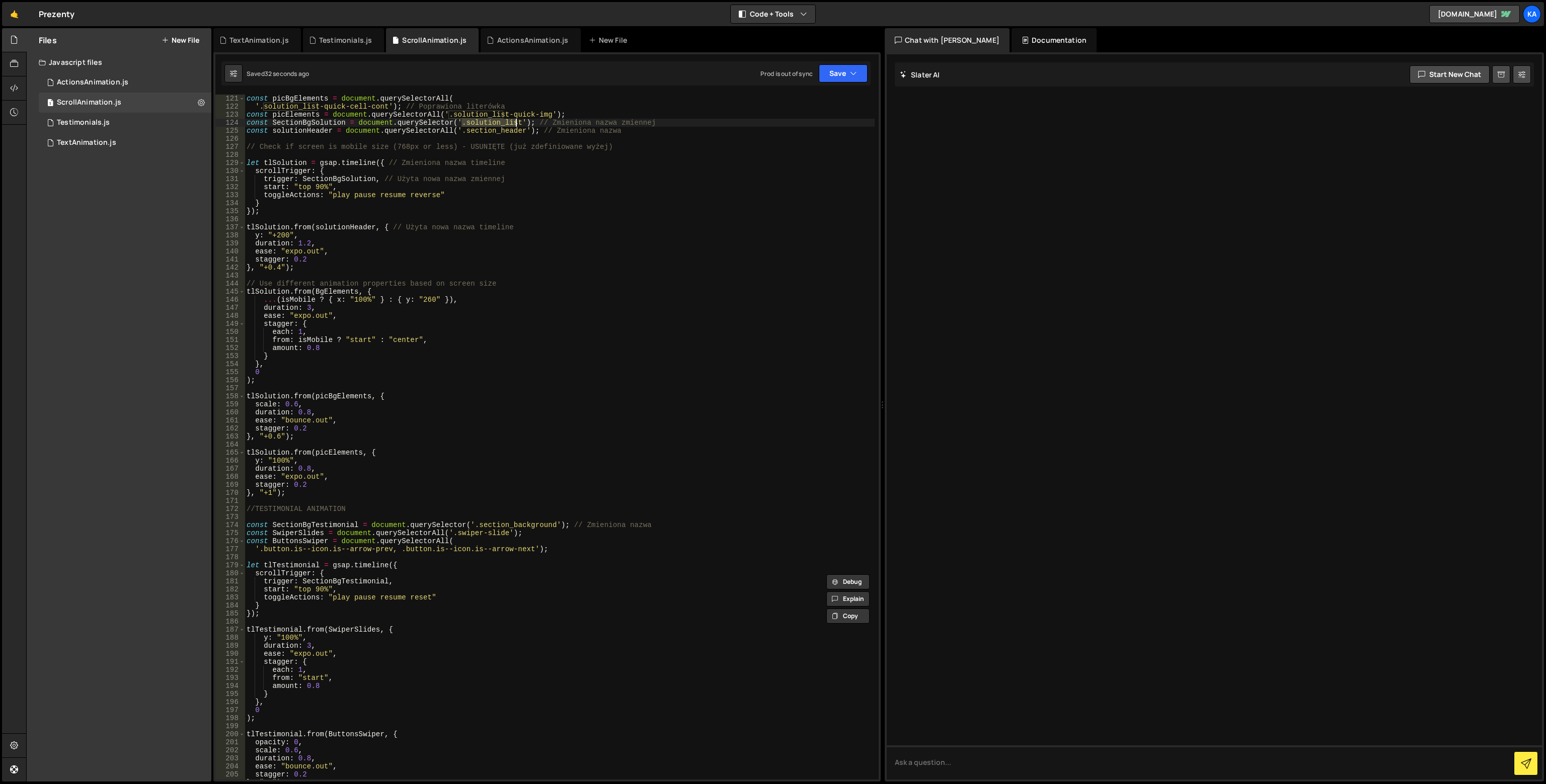
scroll to position [1026, 0]
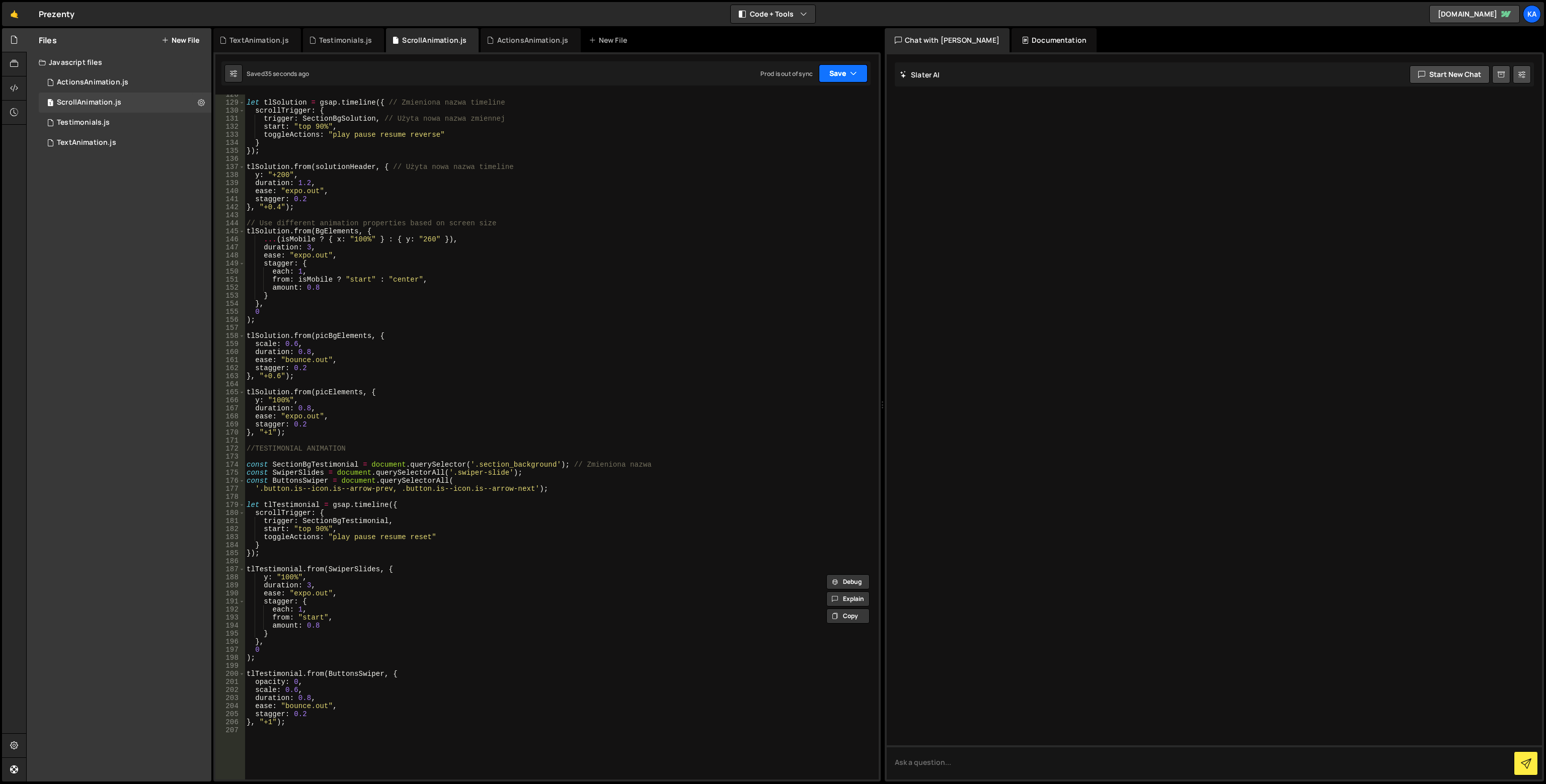
click at [865, 73] on button "Save" at bounding box center [843, 74] width 49 height 18
click at [840, 126] on div "Save to Production S" at bounding box center [809, 130] width 105 height 10
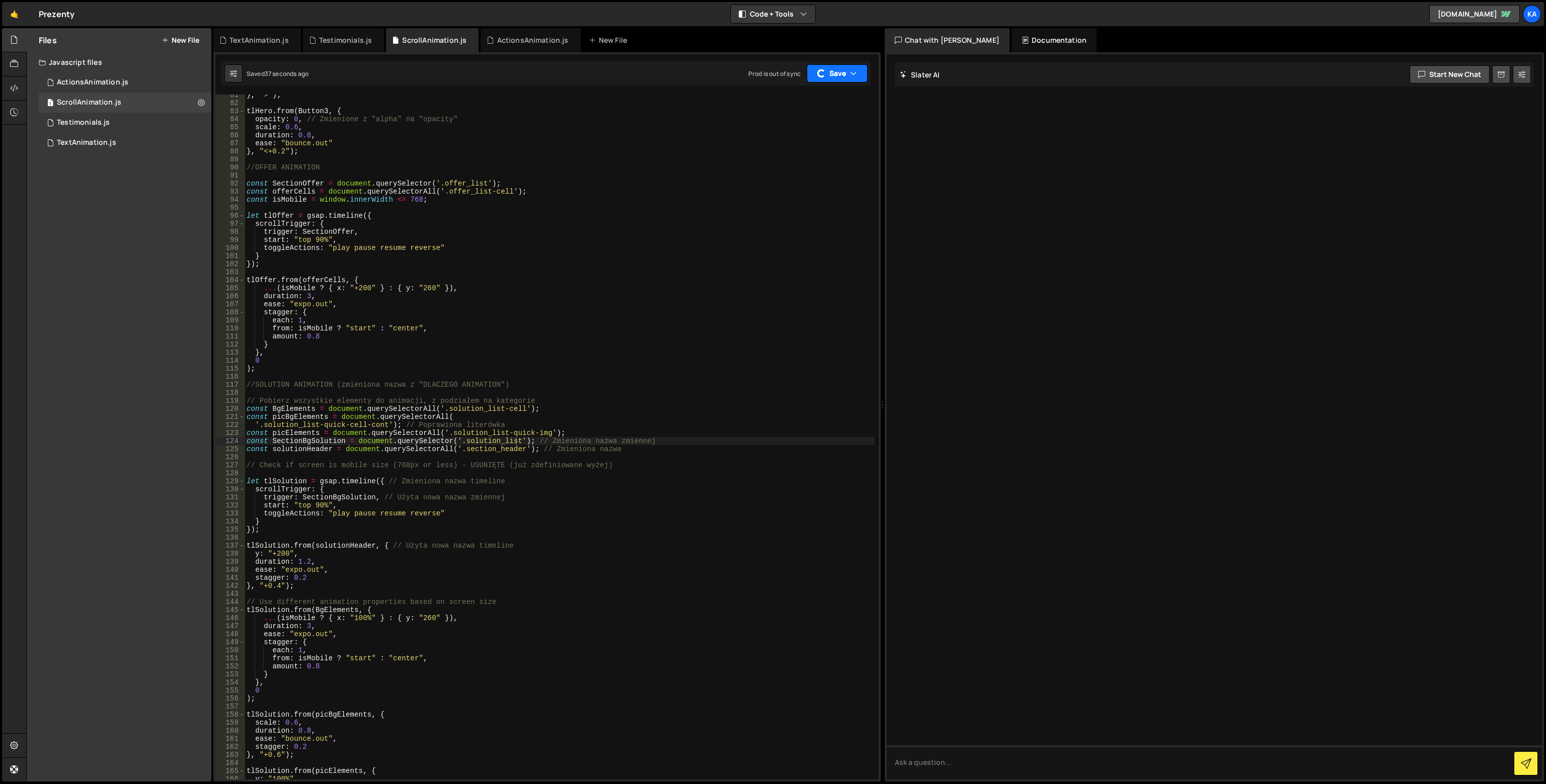
click at [855, 80] on button "Save" at bounding box center [837, 74] width 61 height 18
click at [832, 108] on div "Saved 37 seconds ago" at bounding box center [809, 109] width 105 height 12
type textarea "const solutionHeader = document.querySelectorAll('.section_header'); // Zmienio…"
click at [486, 452] on div "} , ">" ) ; tlHero . from ( Button3 , { opacity : 0 , // Zmienione z "alpha" na…" at bounding box center [559, 442] width 630 height 701
drag, startPoint x: 248, startPoint y: 448, endPoint x: 517, endPoint y: 450, distance: 269.0
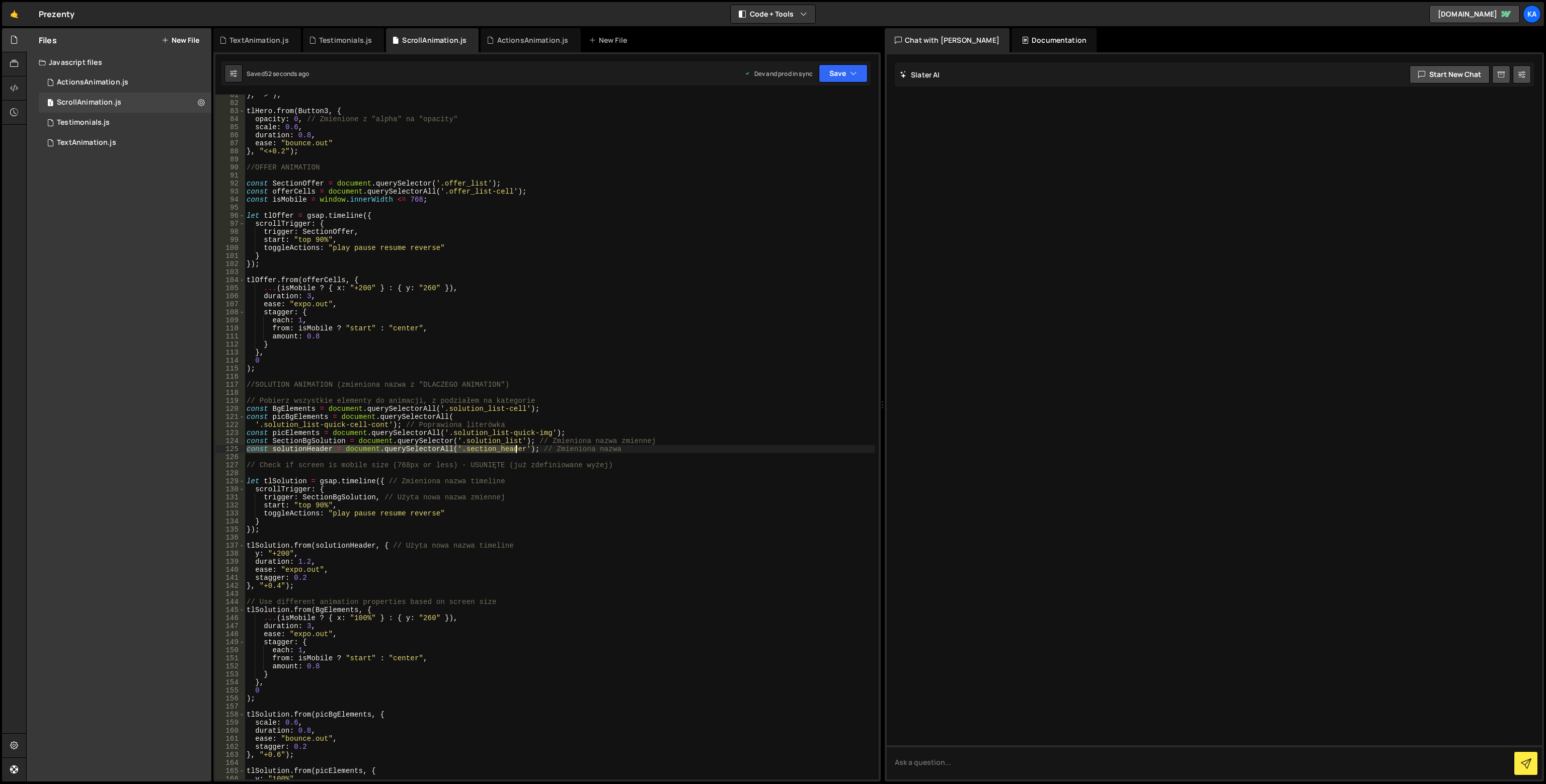
click at [517, 450] on div "} , ">" ) ; tlHero . from ( Button3 , { opacity : 0 , // Zmienione z "alpha" na…" at bounding box center [559, 442] width 630 height 701
click at [443, 453] on div "} , ">" ) ; tlHero . from ( Button3 , { opacity : 0 , // Zmienione z "alpha" na…" at bounding box center [559, 442] width 630 height 701
click at [443, 448] on div "} , ">" ) ; tlHero . from ( Button3 , { opacity : 0 , // Zmienione z "alpha" na…" at bounding box center [559, 442] width 630 height 701
click at [503, 450] on div "} , ">" ) ; tlHero . from ( Button3 , { opacity : 0 , // Zmienione z "alpha" na…" at bounding box center [559, 442] width 630 height 701
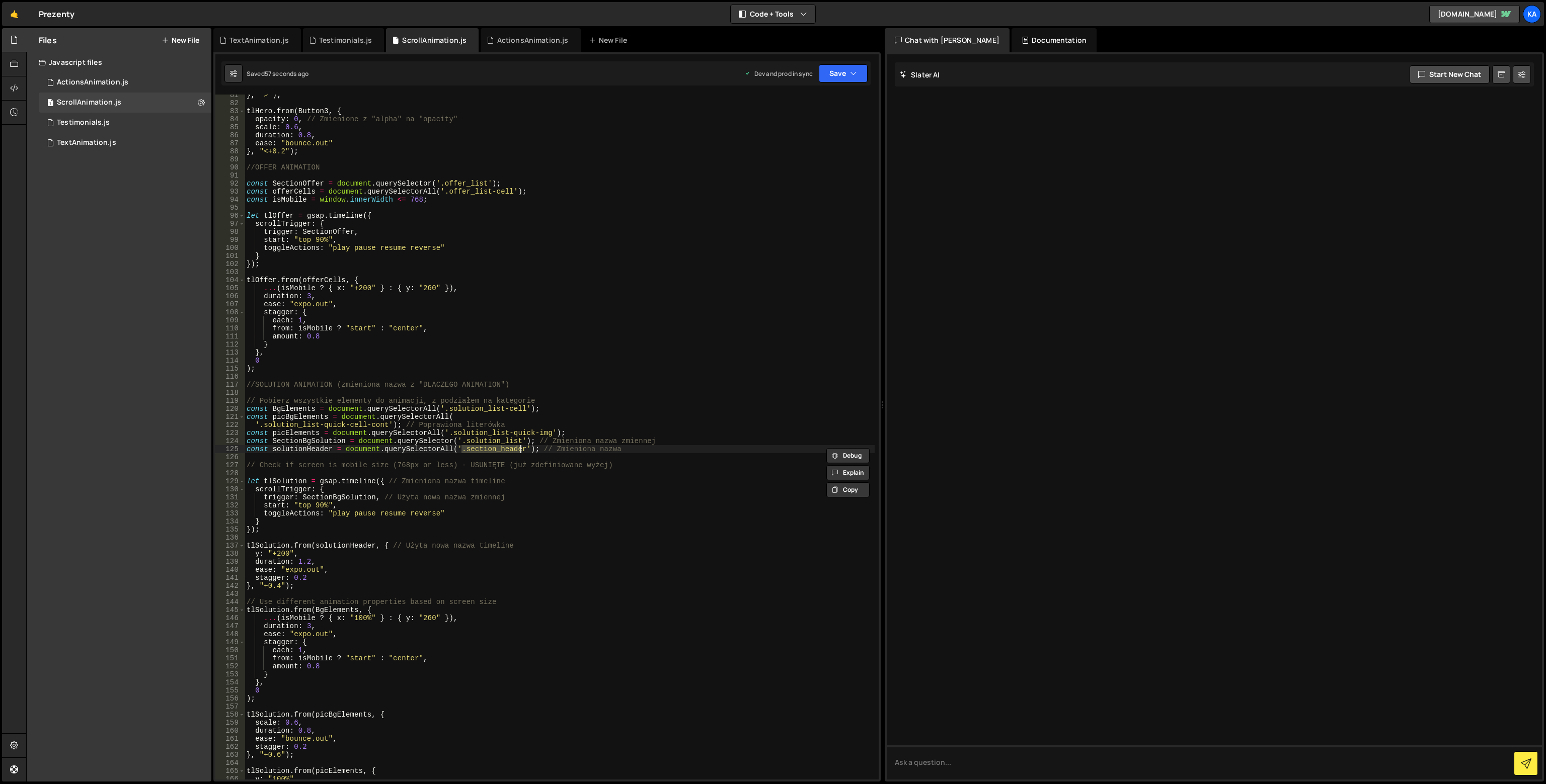
click at [503, 450] on div "} , ">" ) ; tlHero . from ( Button3 , { opacity : 0 , // Zmienione z "alpha" na…" at bounding box center [559, 442] width 630 height 701
click at [269, 551] on div "} , ">" ) ; tlHero . from ( Button3 , { opacity : 0 , // Zmienione z "alpha" na…" at bounding box center [559, 442] width 630 height 701
drag, startPoint x: 260, startPoint y: 553, endPoint x: 254, endPoint y: 554, distance: 6.1
click at [254, 554] on div "} , ">" ) ; tlHero . from ( Button3 , { opacity : 0 , // Zmienione z "alpha" na…" at bounding box center [559, 442] width 630 height 701
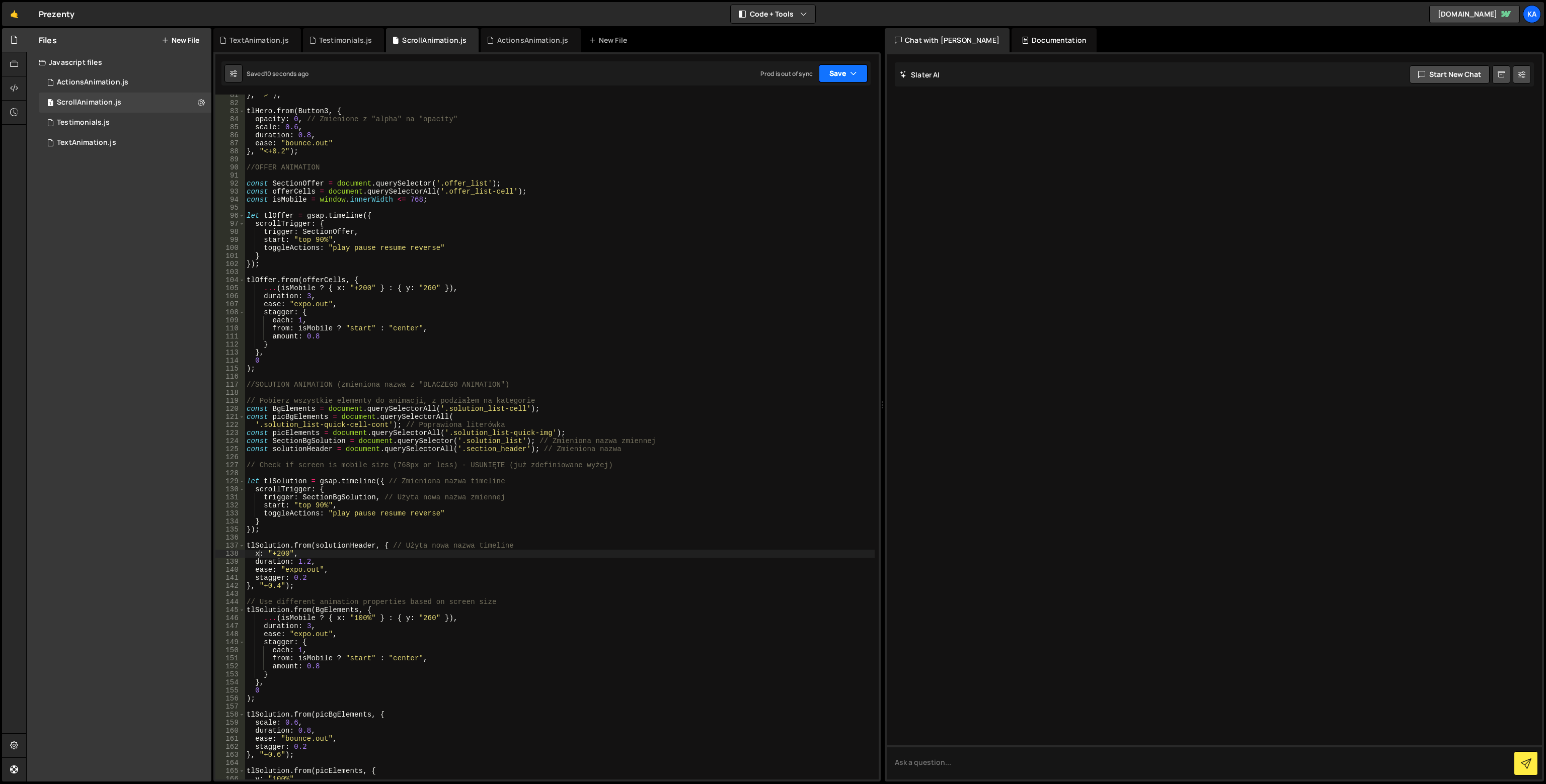
click at [848, 81] on button "Save" at bounding box center [843, 74] width 49 height 18
click at [840, 131] on div "Save to Production S" at bounding box center [809, 130] width 105 height 10
click at [330, 604] on div "} , ">" ) ; tlHero . from ( Button3 , { opacity : 0 , // Zmienione z "alpha" na…" at bounding box center [559, 442] width 630 height 701
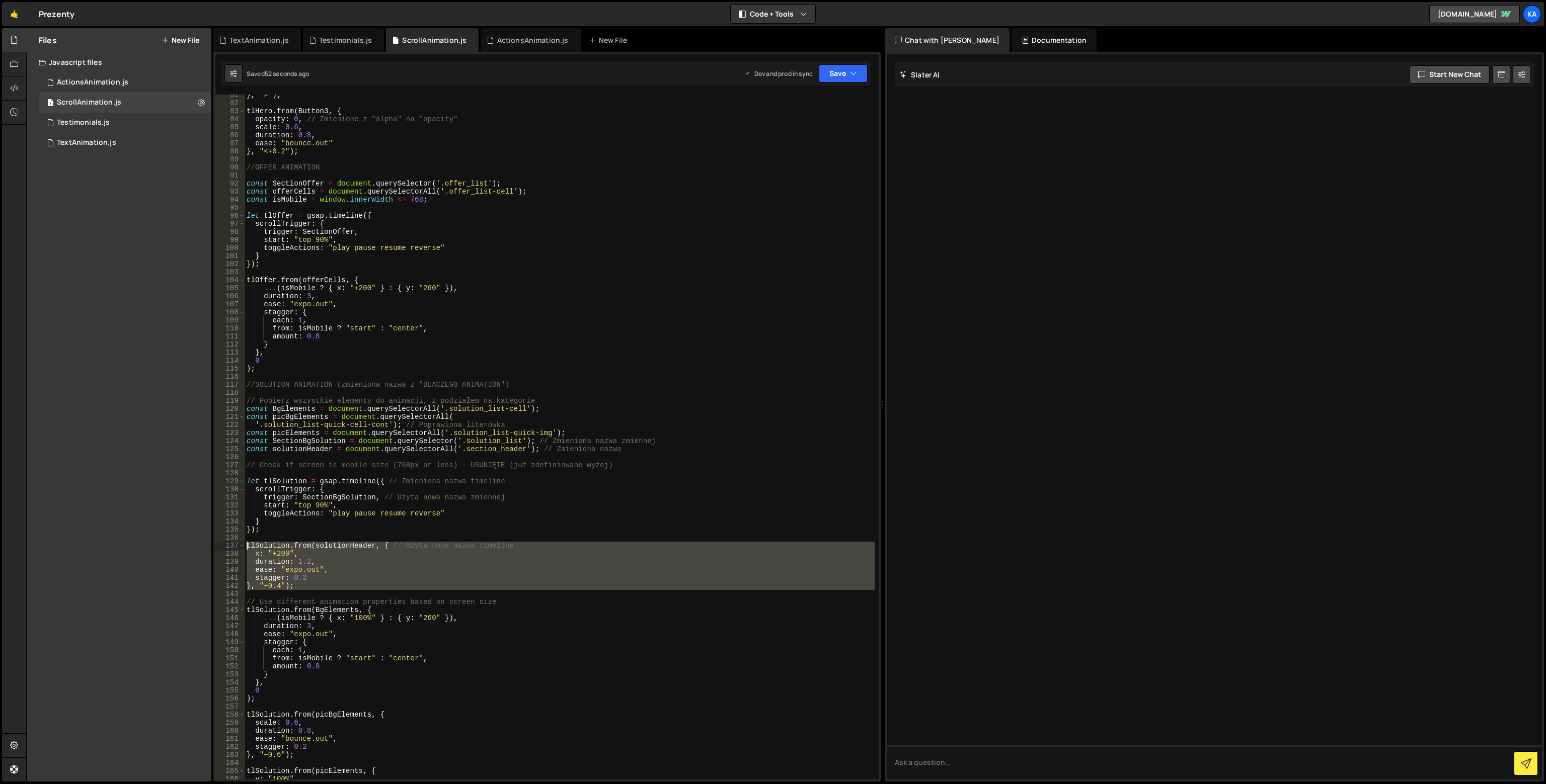
drag, startPoint x: 318, startPoint y: 591, endPoint x: 238, endPoint y: 542, distance: 93.8
click at [238, 542] on div "// Use different animation properties based on screen size 81 82 83 84 85 86 87…" at bounding box center [546, 437] width 663 height 685
type textarea "tlSolution.from(solutionHeader, { // Użyta nowa nazwa timeline x: "+200","
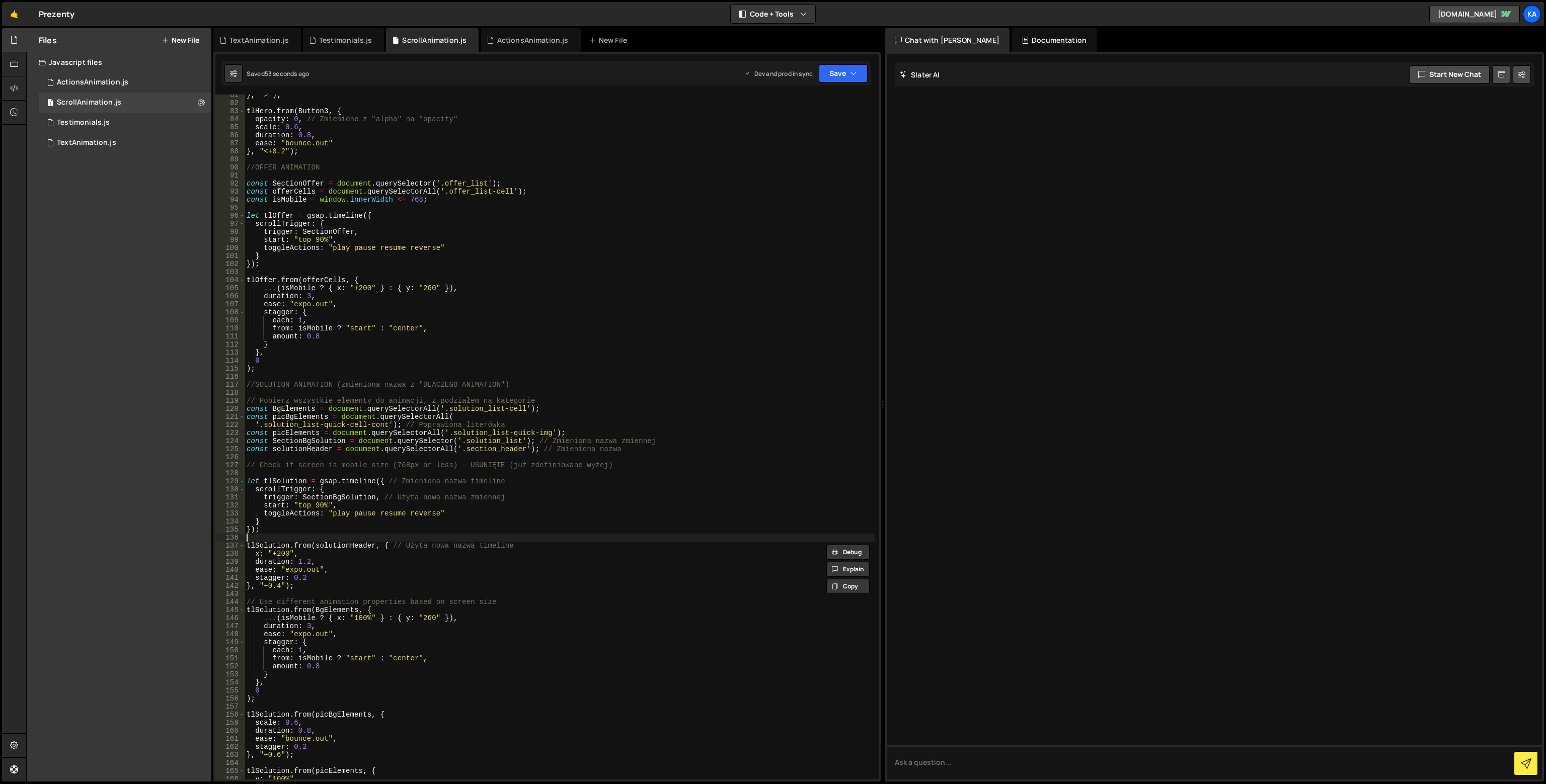
click at [248, 536] on div "} , ">" ) ; tlHero . from ( Button3 , { opacity : 0 , // Zmienione z "alpha" na…" at bounding box center [559, 442] width 630 height 701
type textarea "}, "+0.4");"
click at [247, 449] on div "} , ">" ) ; tlHero . from ( Button3 , { opacity : 0 , // Zmienione z "alpha" na…" at bounding box center [559, 442] width 630 height 701
type textarea "//const solutionHeader = document.querySelectorAll('.section_header'); // Zmien…"
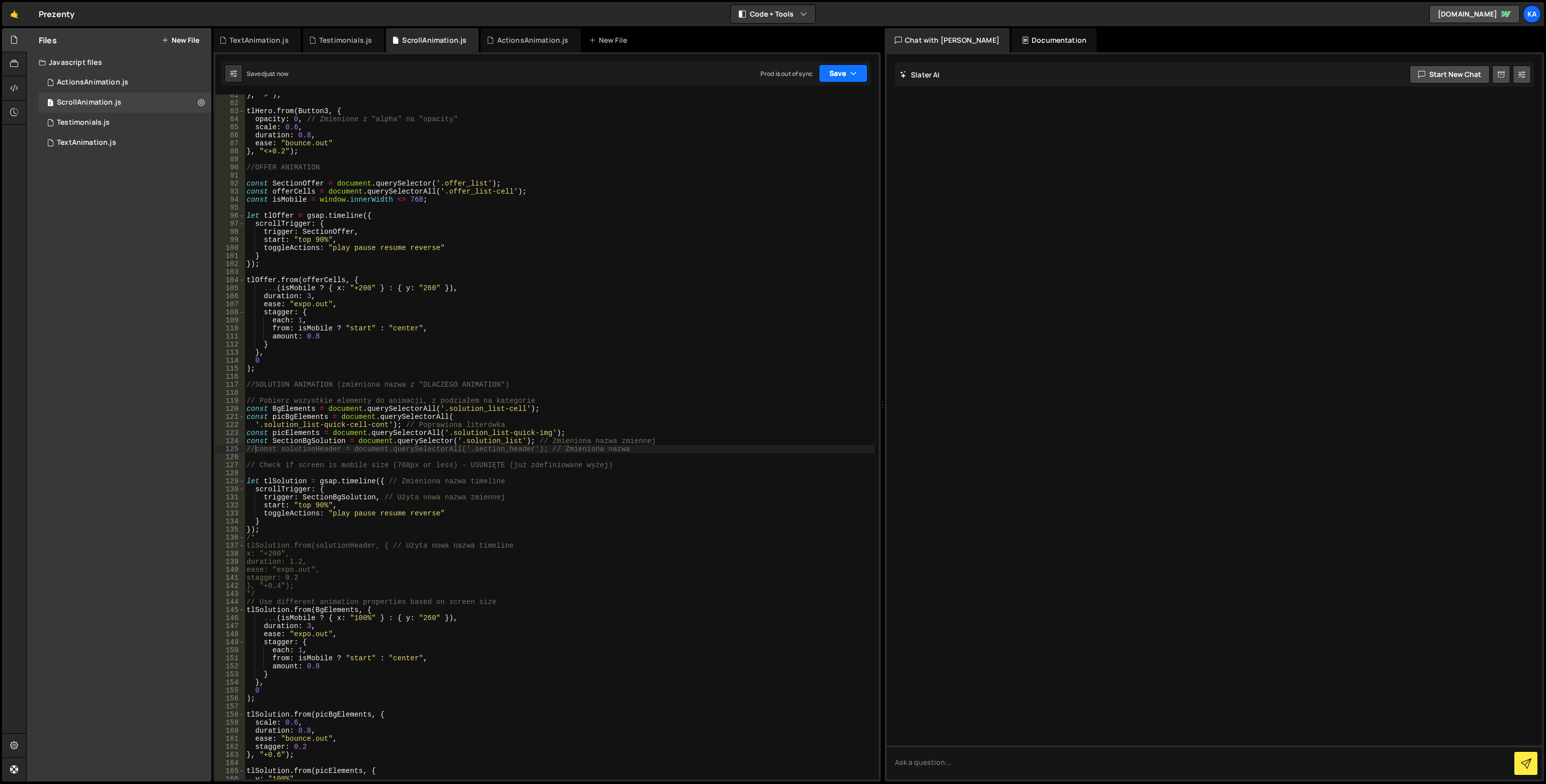
click at [846, 74] on button "Save" at bounding box center [843, 74] width 49 height 18
click at [824, 132] on div "Save to Production S" at bounding box center [809, 130] width 105 height 10
click at [395, 390] on div "} , ">" ) ; tlHero . from ( Button3 , { opacity : 0 , // Zmienione z "alpha" na…" at bounding box center [559, 442] width 630 height 701
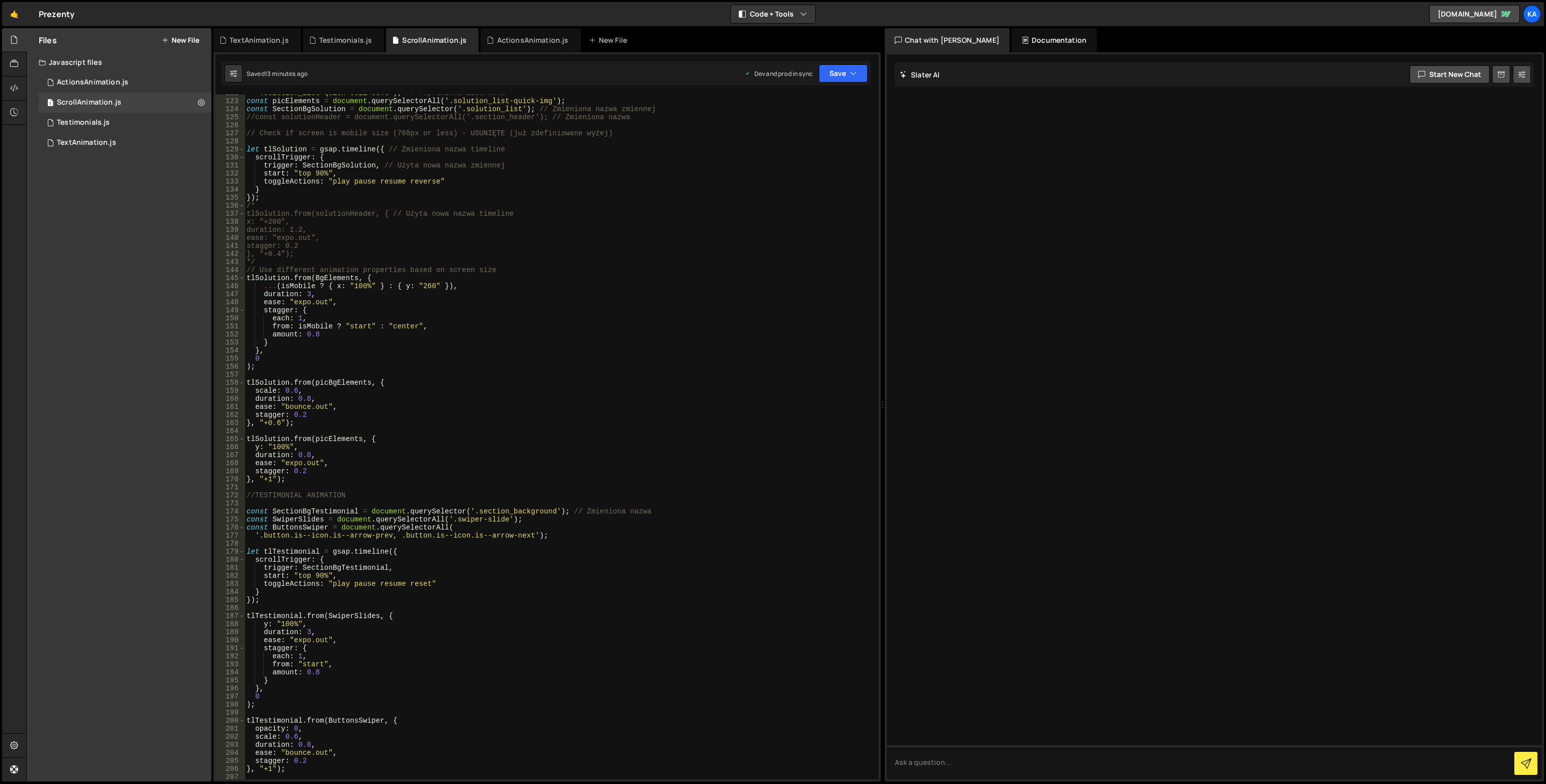
scroll to position [949, 0]
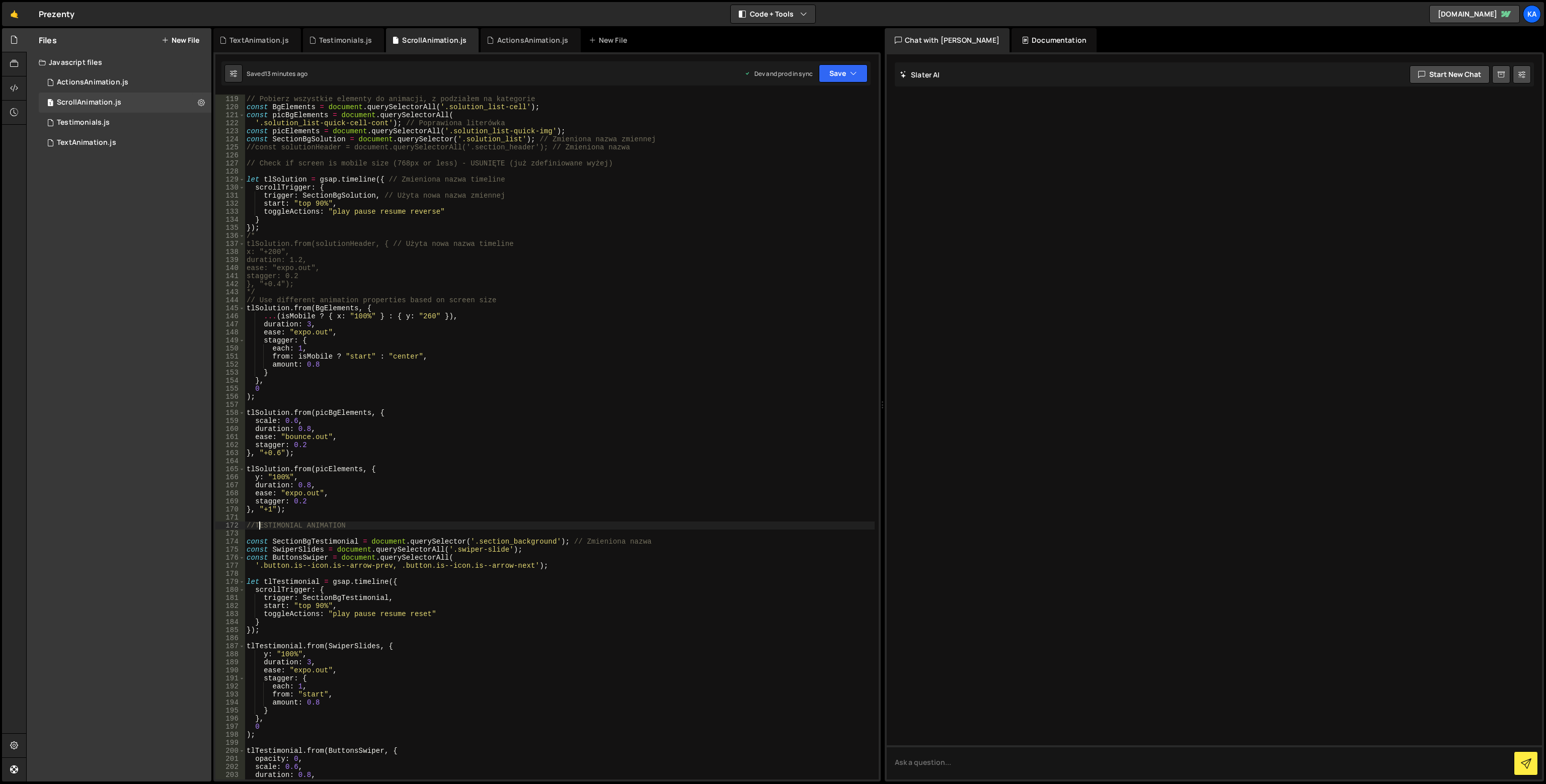
click at [260, 528] on div "// Pobierz wszystkie elementy do animacji, z podziałem na kategorie const BgEle…" at bounding box center [559, 438] width 630 height 701
type textarea "//TESTIMONIAL ANIMATION"
click at [254, 533] on div "// Pobierz wszystkie elementy do animacji, z podziałem na kategorie const BgEle…" at bounding box center [559, 438] width 630 height 701
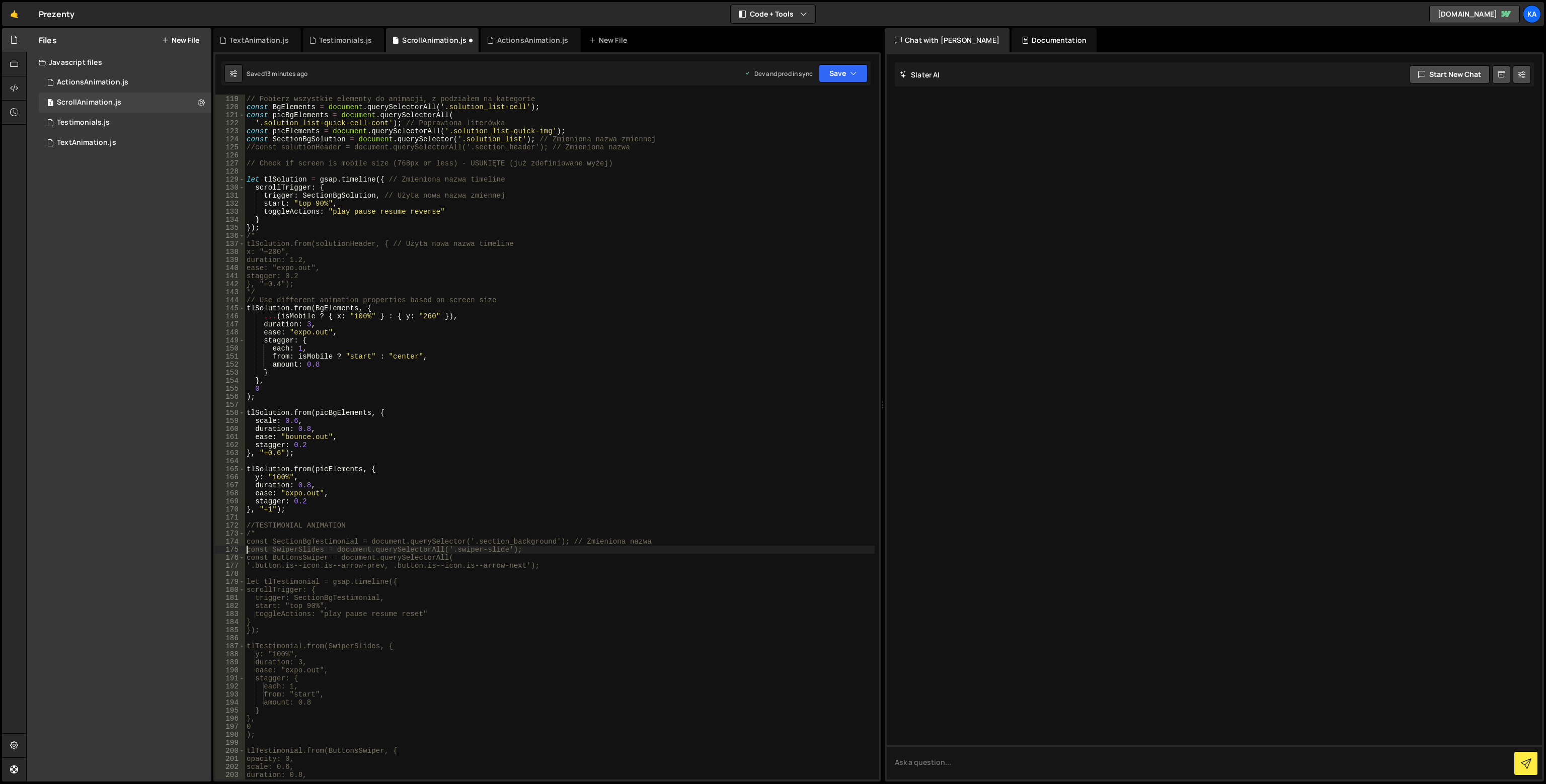
type textarea "'.button.is--icon.is--arrow-prev, .button.is--icon.is--arrow-next');"
type textarea "});"
type textarea ");"
type textarea "}, "+1");"
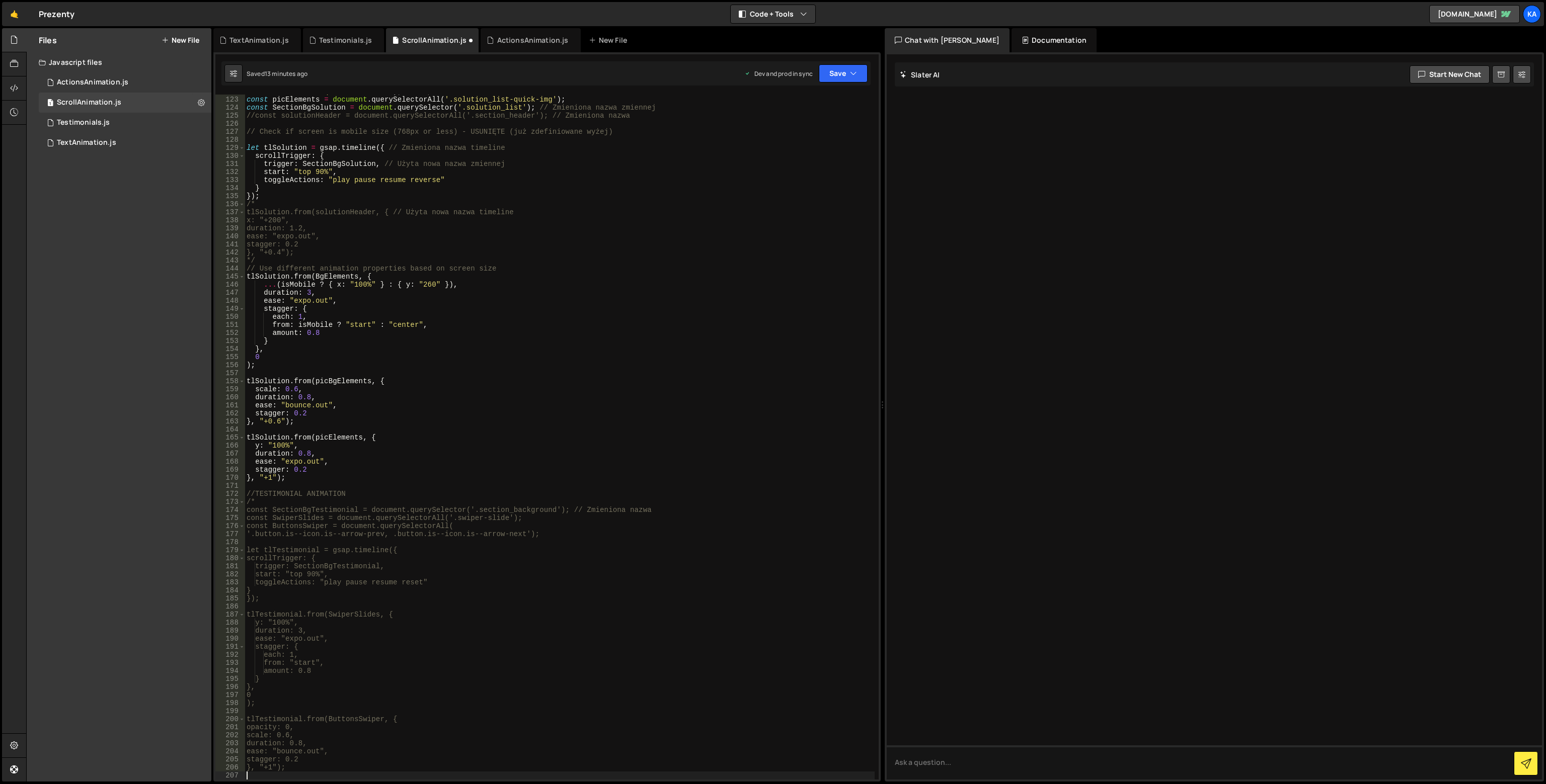
scroll to position [980, 0]
click at [841, 75] on button "Save" at bounding box center [843, 74] width 49 height 18
click at [824, 138] on div "Saved 13 minutes ago" at bounding box center [809, 141] width 105 height 12
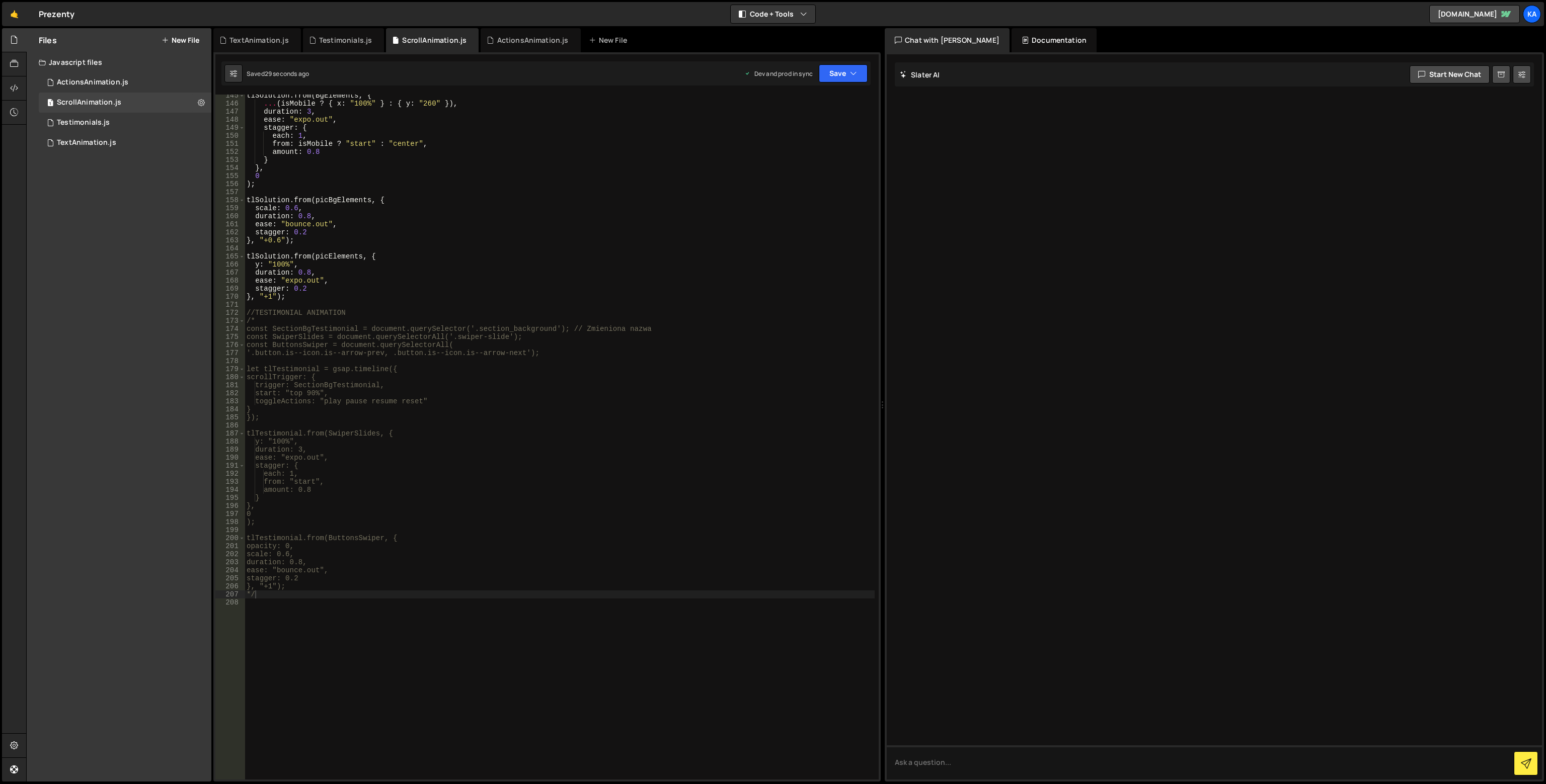
type textarea "*"
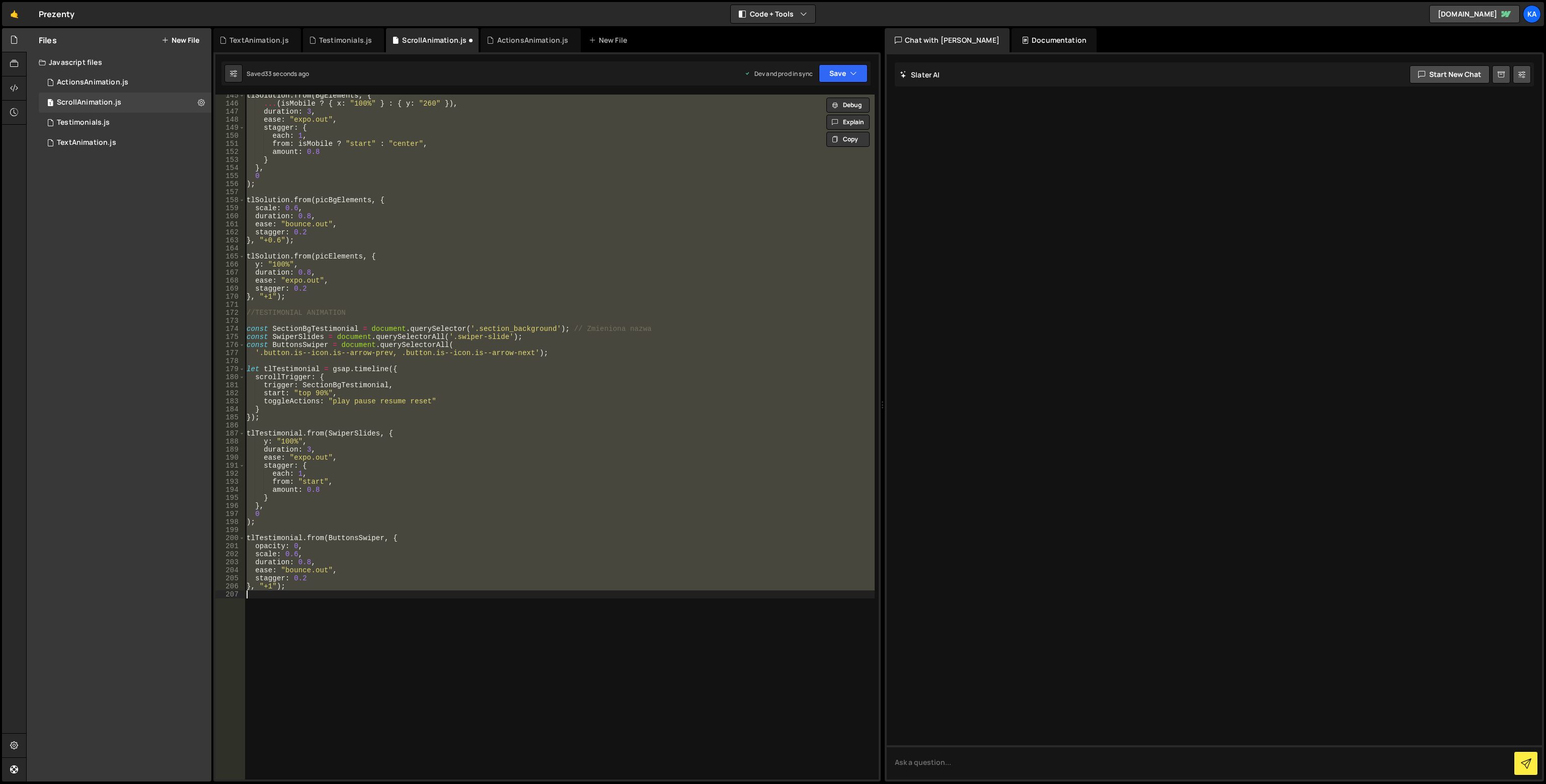
click at [398, 513] on div "tlSolution . from ( BgElements , { ... ( isMobile ? { x : "100%" } : { y : "260…" at bounding box center [559, 437] width 630 height 685
type textarea "0"
